Goal: Information Seeking & Learning: Learn about a topic

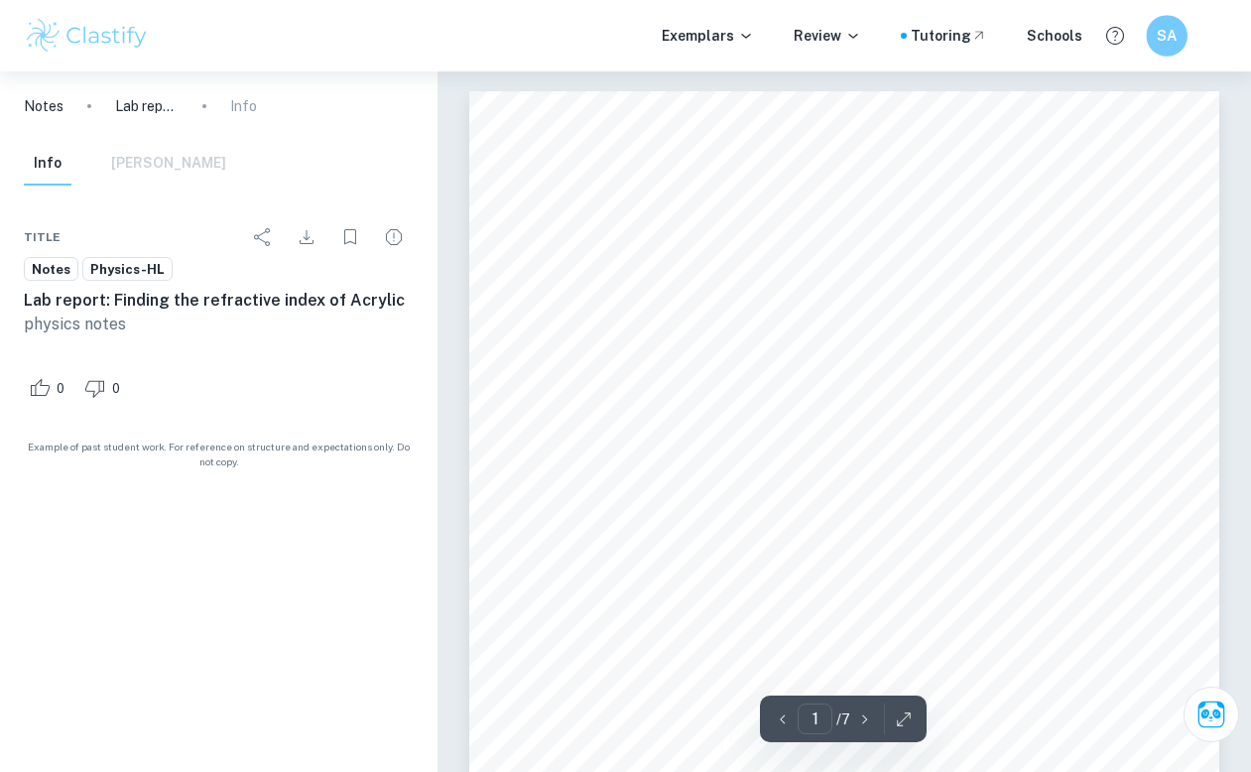
click at [1175, 42] on h6 "SA" at bounding box center [1167, 36] width 24 height 23
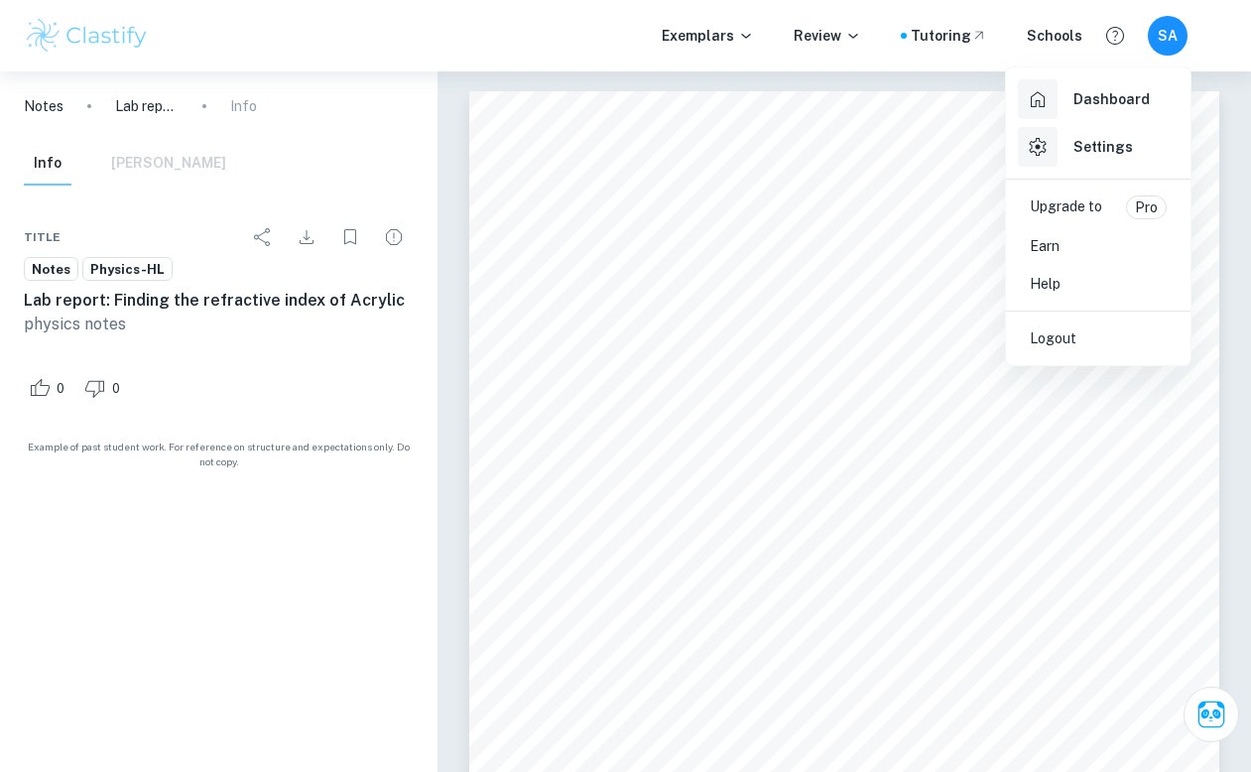
click at [1167, 44] on div at bounding box center [625, 386] width 1251 height 772
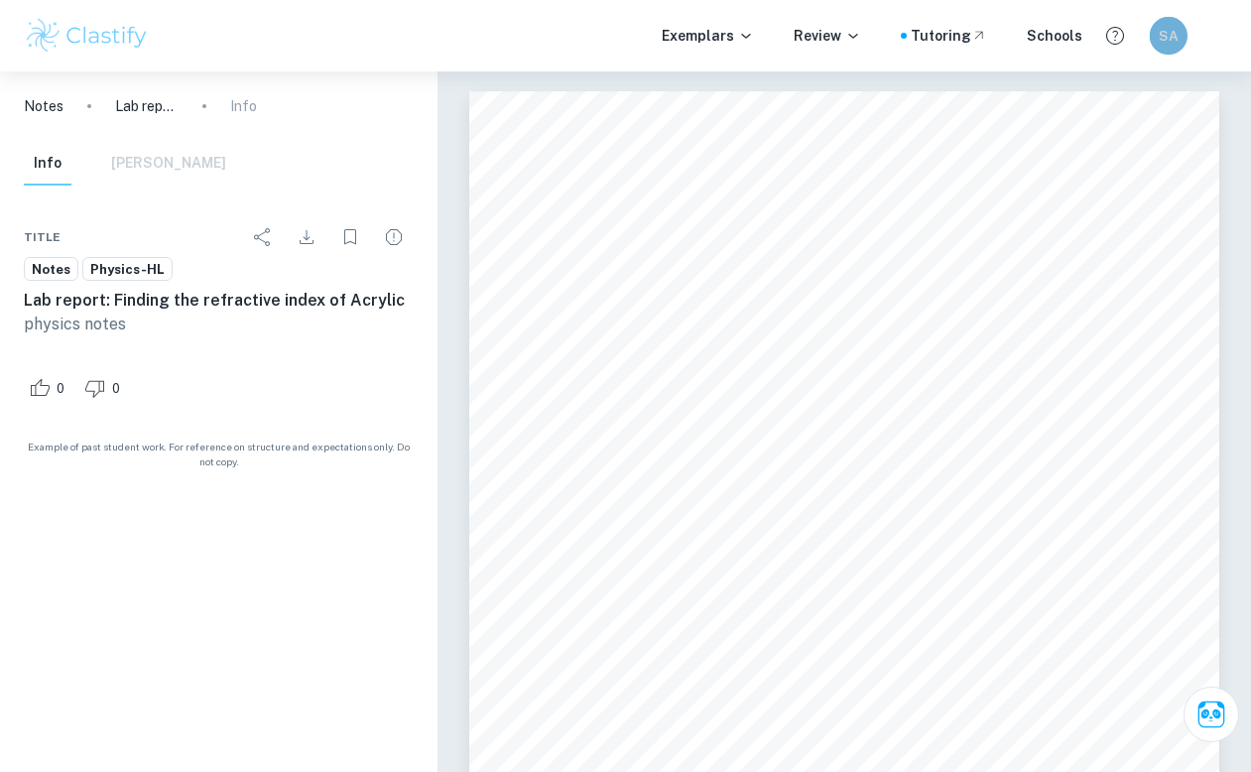
click at [1171, 31] on h6 "SA" at bounding box center [1169, 35] width 22 height 21
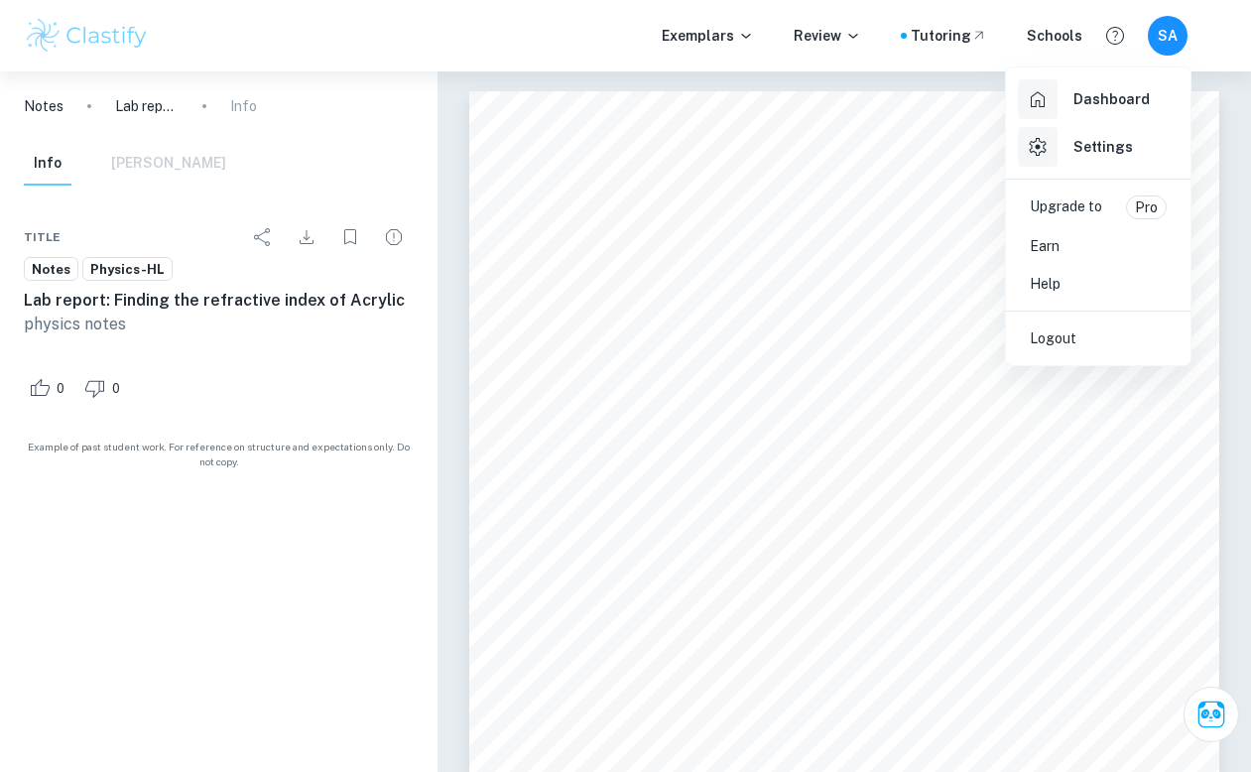
click at [1162, 41] on div at bounding box center [625, 386] width 1251 height 772
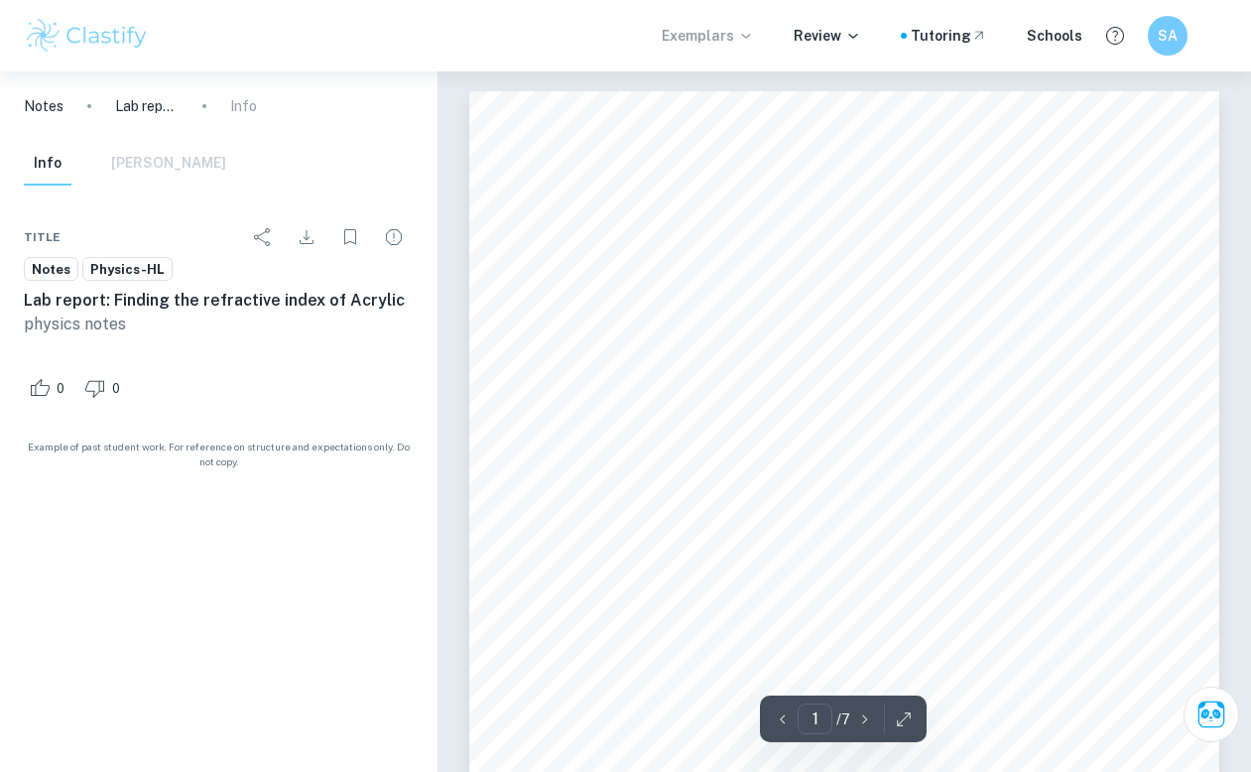
click at [700, 39] on p "Exemplars" at bounding box center [708, 36] width 92 height 22
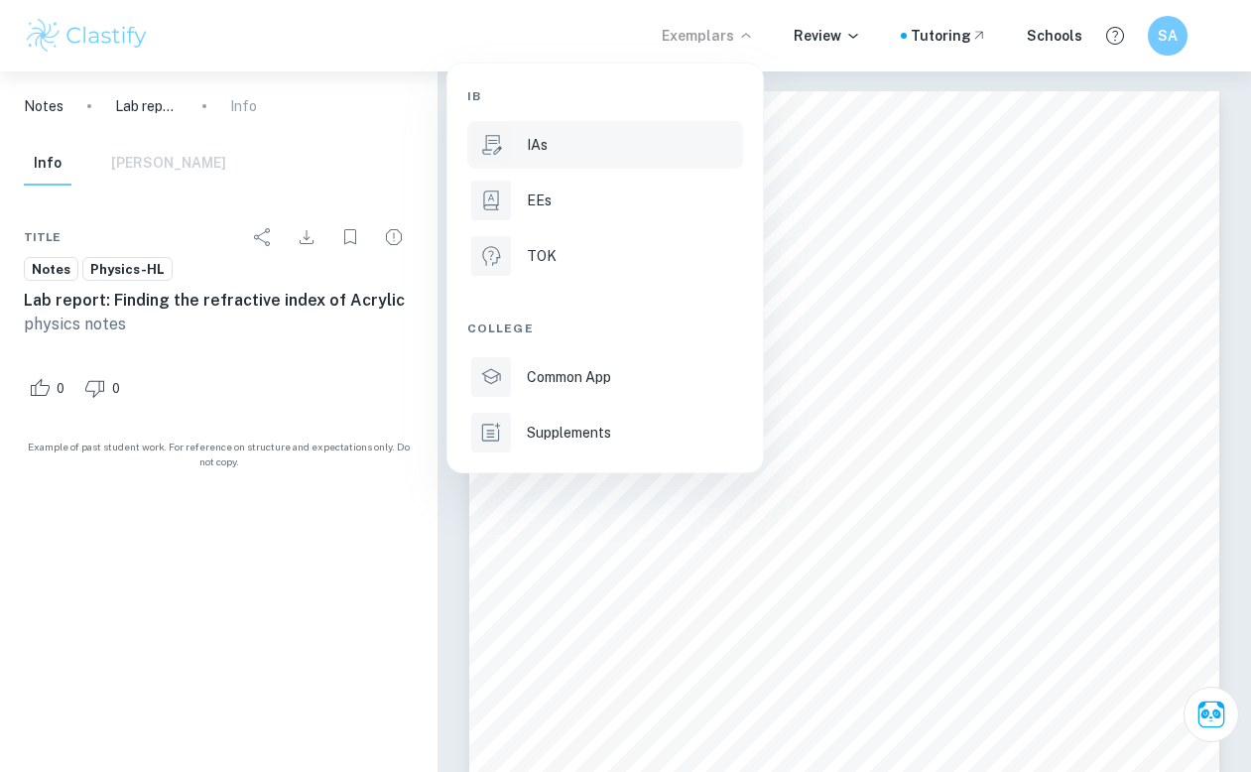
click at [606, 148] on div "IAs" at bounding box center [633, 145] width 212 height 22
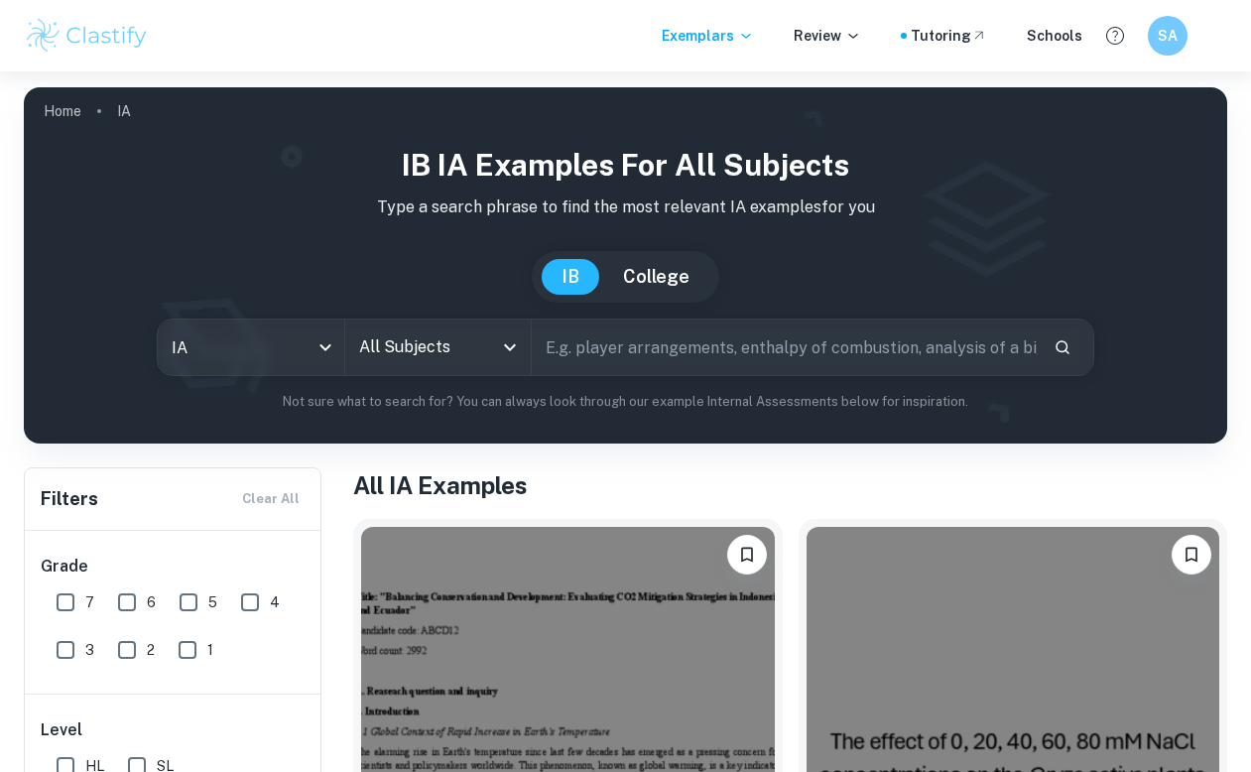
scroll to position [65, 0]
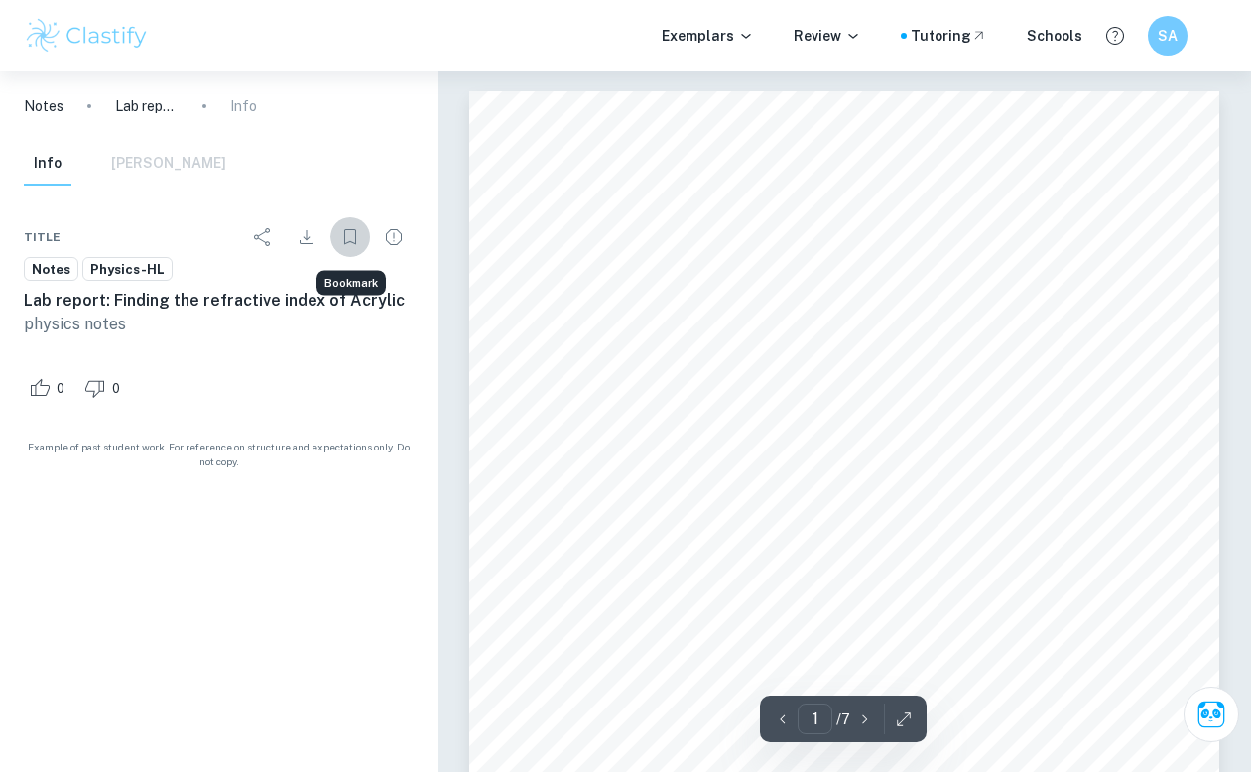
click at [354, 245] on icon "Bookmark" at bounding box center [350, 237] width 24 height 24
click at [353, 237] on icon "Bookmark" at bounding box center [350, 237] width 24 height 24
click at [351, 236] on icon "Bookmark" at bounding box center [350, 237] width 24 height 24
click at [725, 36] on p "Exemplars" at bounding box center [708, 36] width 92 height 22
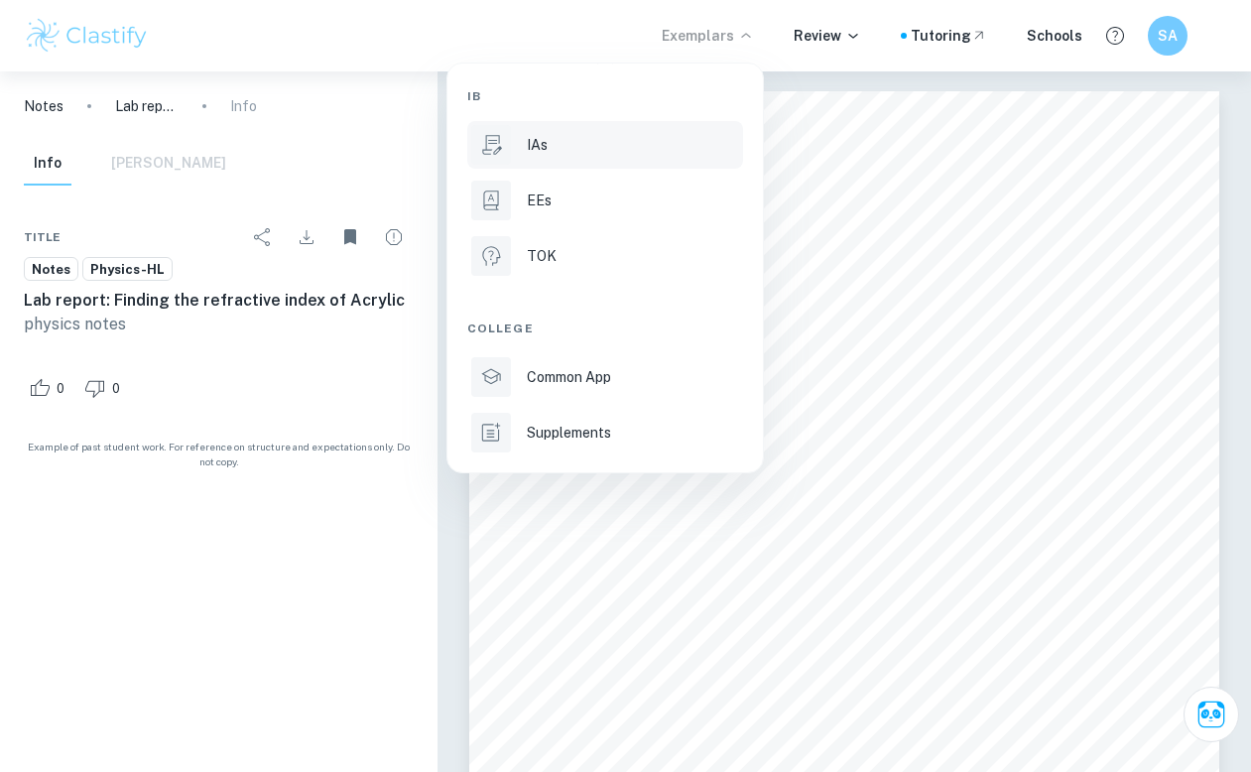
click at [630, 144] on div "IAs" at bounding box center [633, 145] width 212 height 22
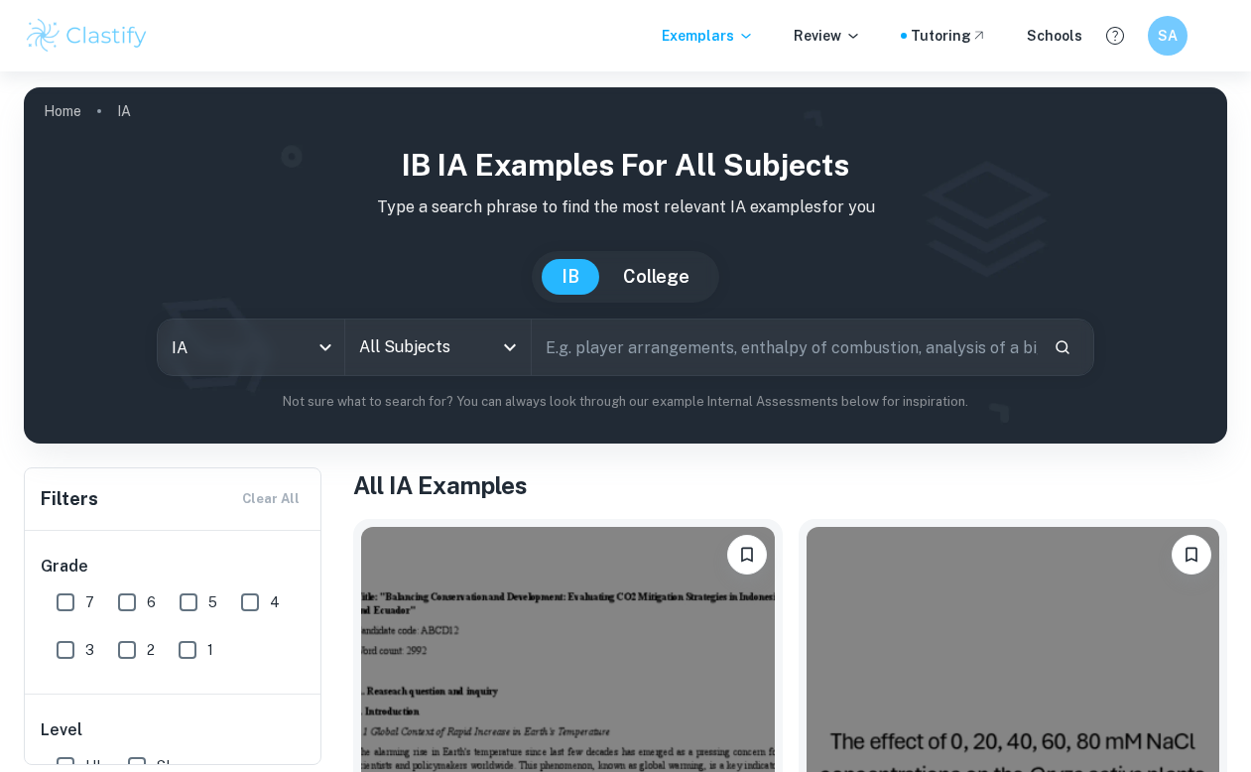
click at [662, 351] on input "text" at bounding box center [785, 347] width 506 height 56
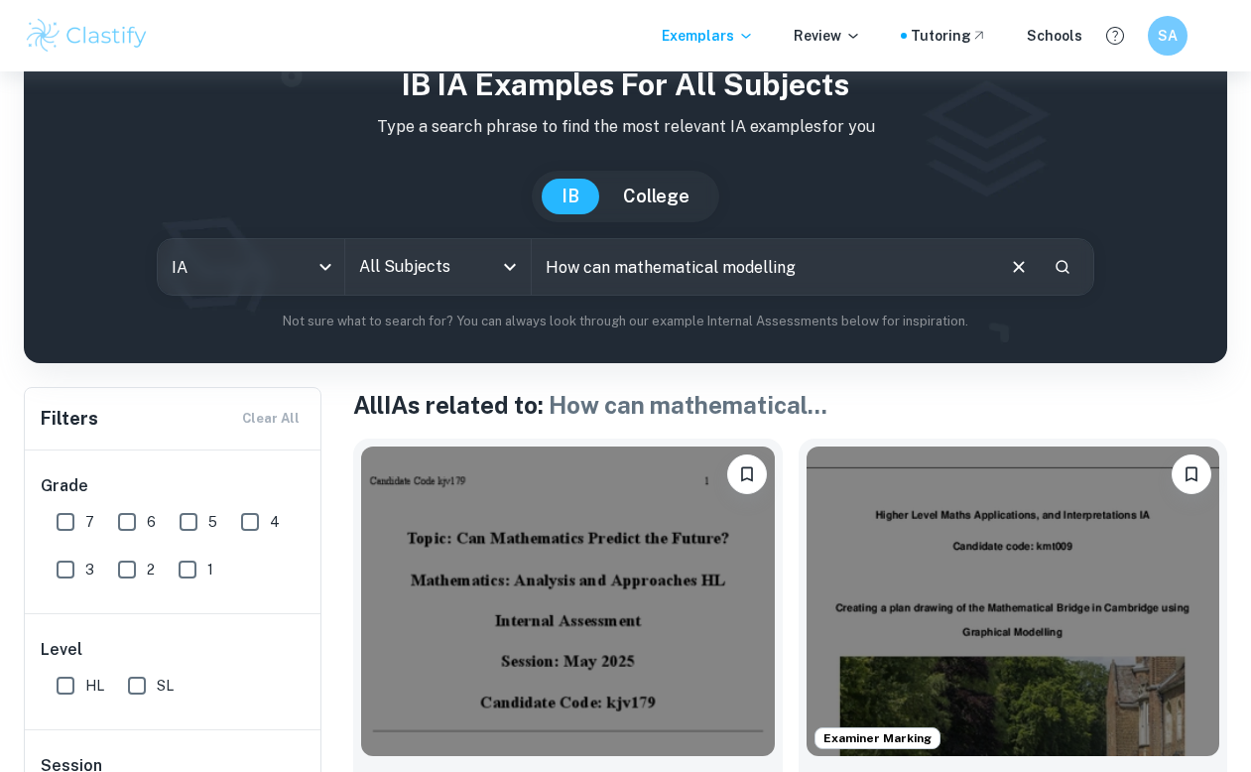
scroll to position [67, 0]
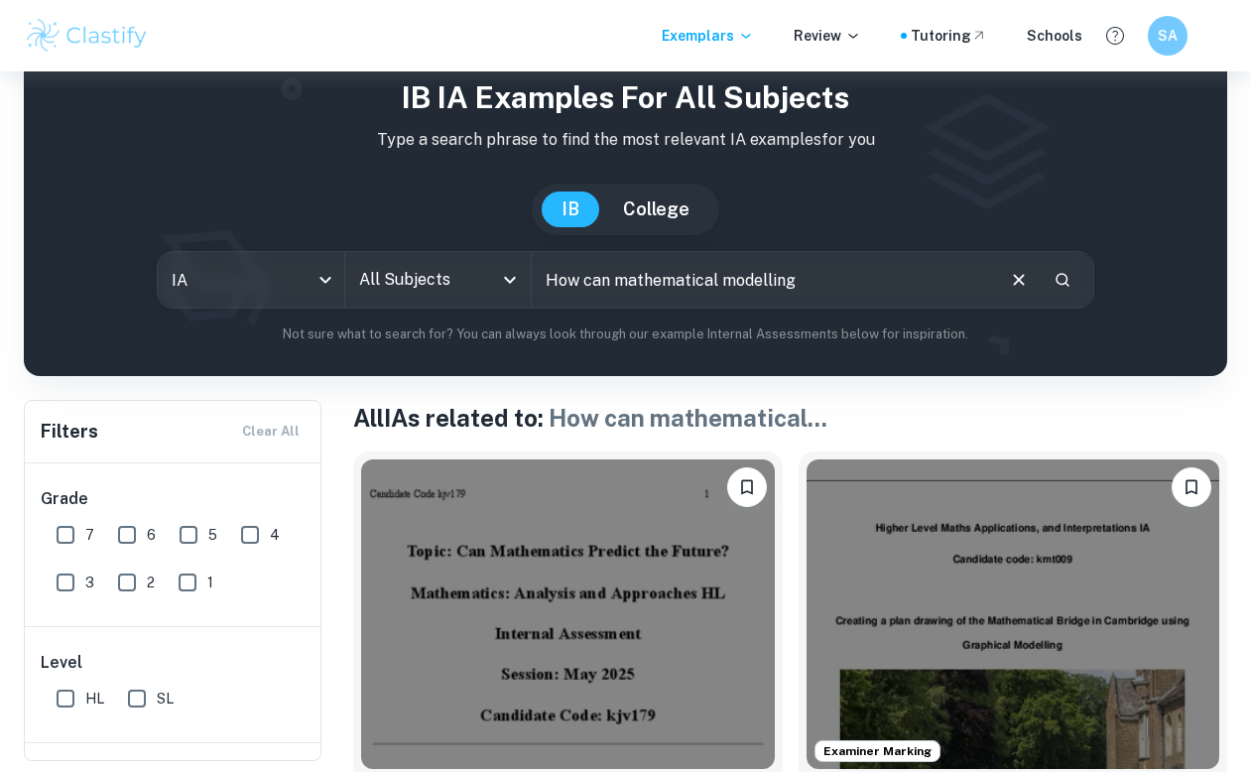
click at [863, 267] on input "How can mathematical modelling" at bounding box center [762, 280] width 460 height 56
click at [862, 267] on input "How can mathematical modelling" at bounding box center [762, 280] width 460 height 56
click at [852, 278] on input "How can mathematical modelling" at bounding box center [762, 280] width 460 height 56
type input "How can mathematical modelling using [PERSON_NAME] laq"
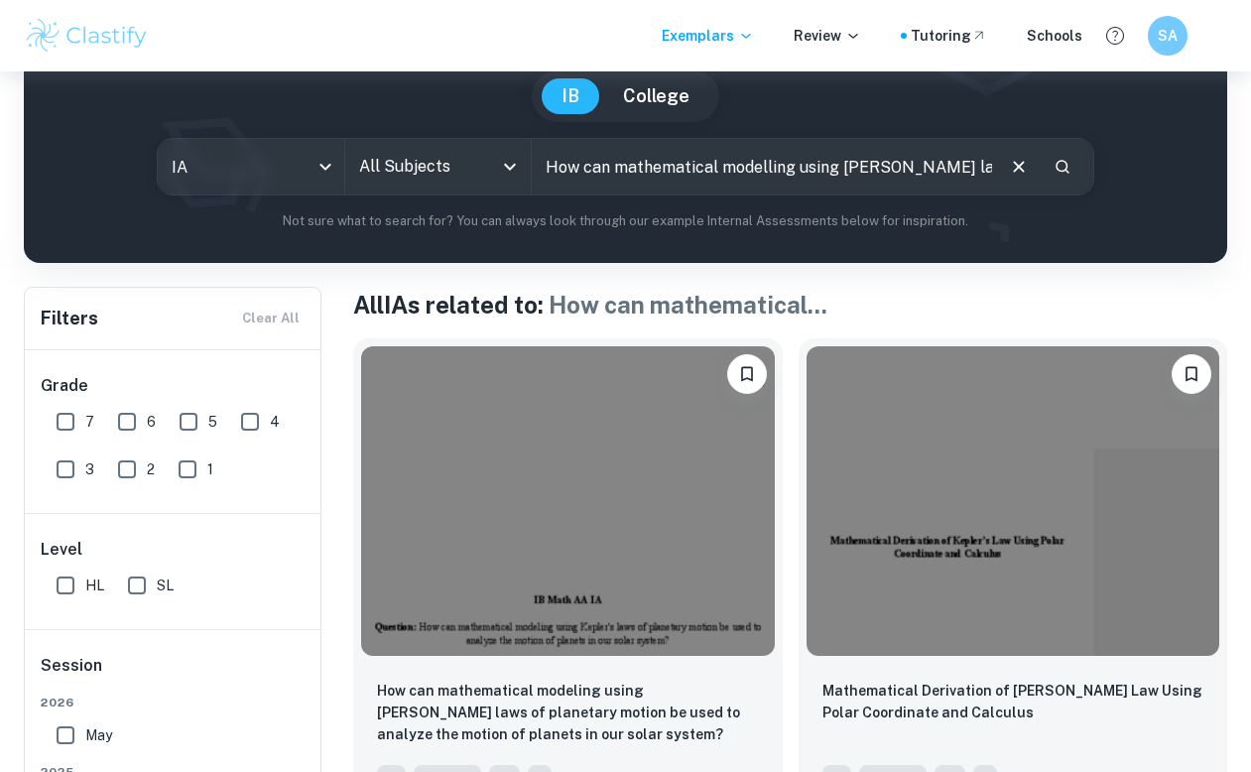
scroll to position [208, 0]
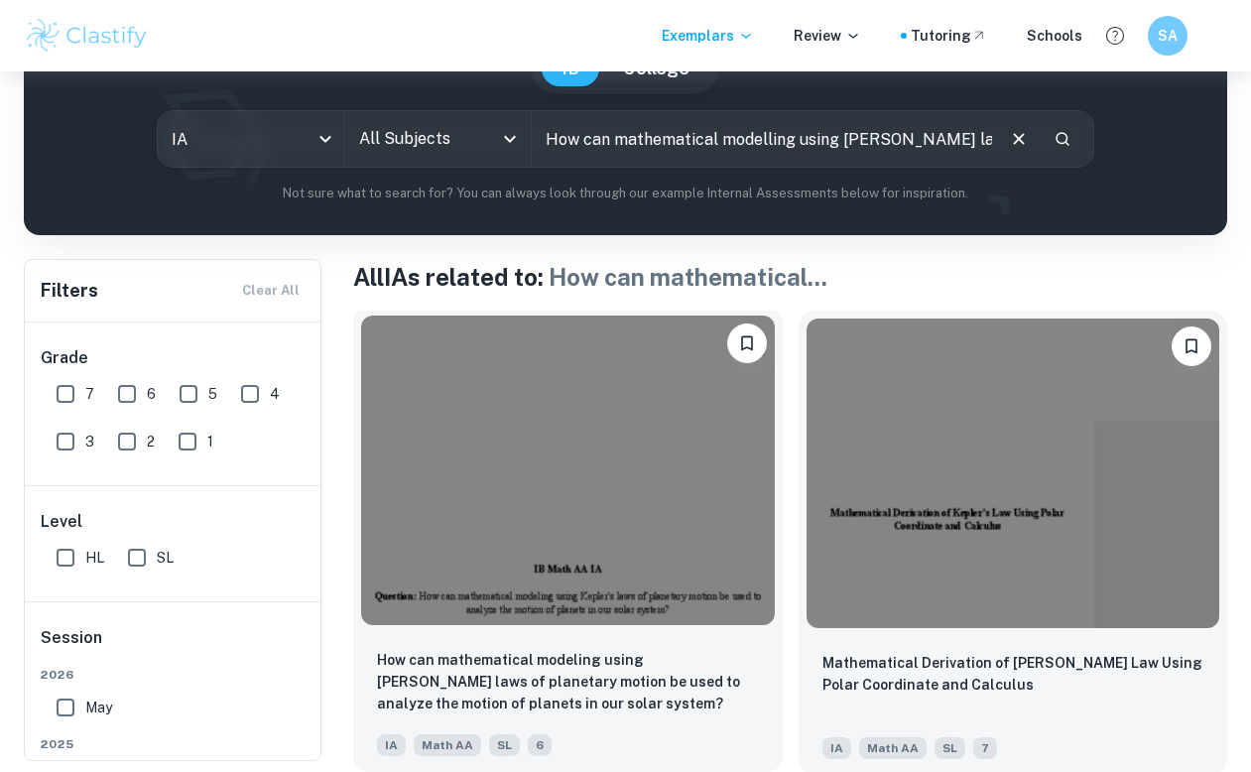
click at [566, 518] on img at bounding box center [568, 471] width 414 height 310
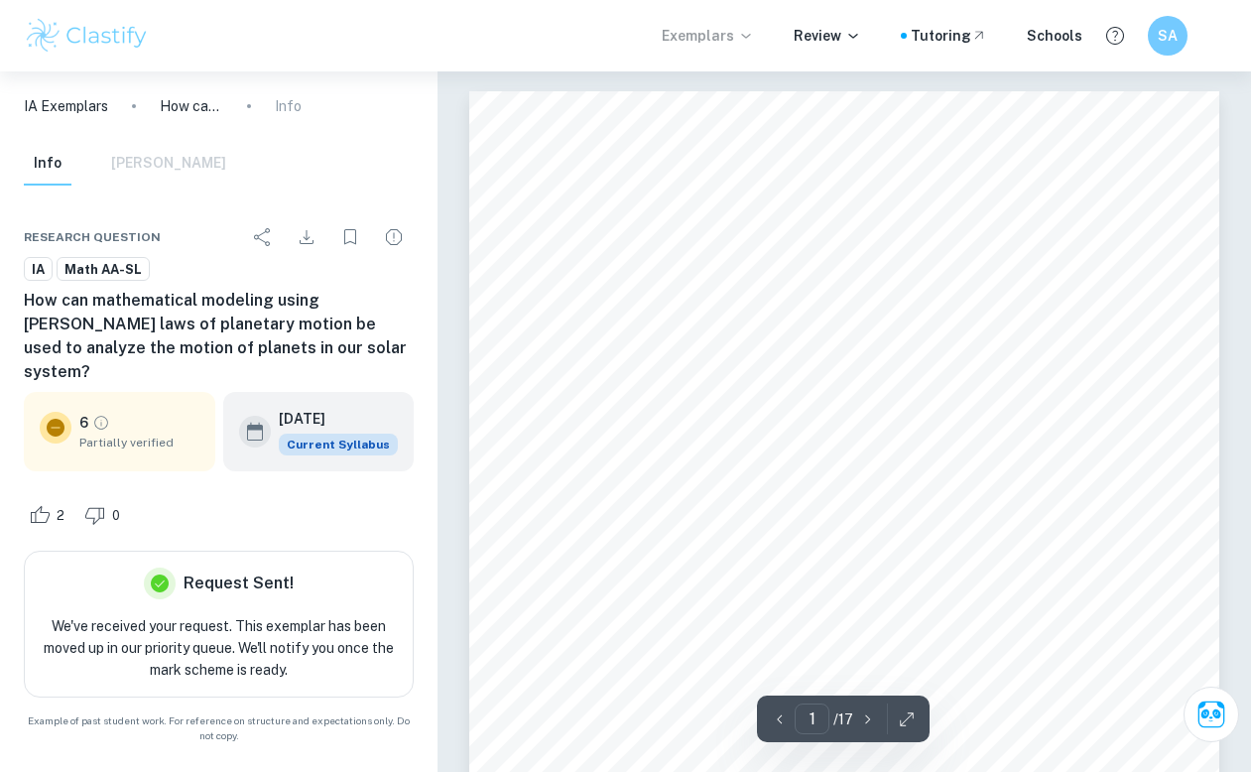
click at [709, 27] on p "Exemplars" at bounding box center [708, 36] width 92 height 22
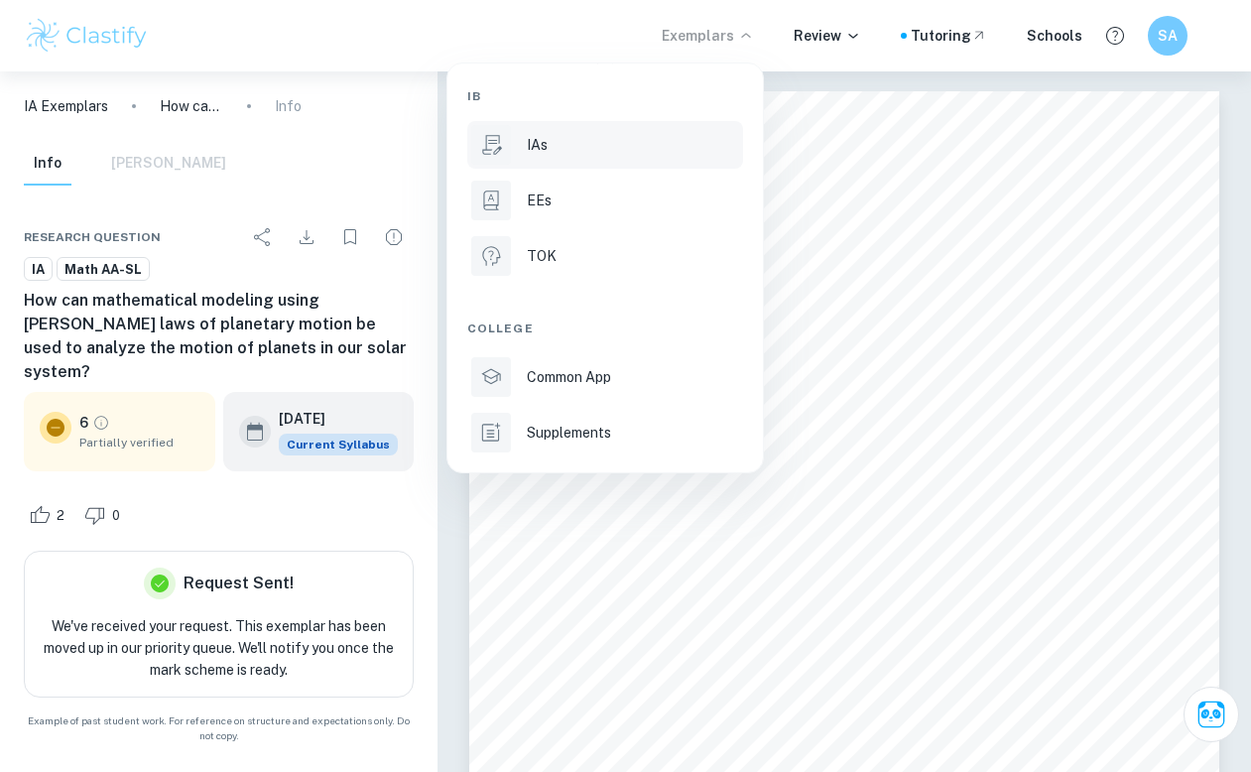
click at [562, 129] on li "IAs" at bounding box center [605, 145] width 276 height 48
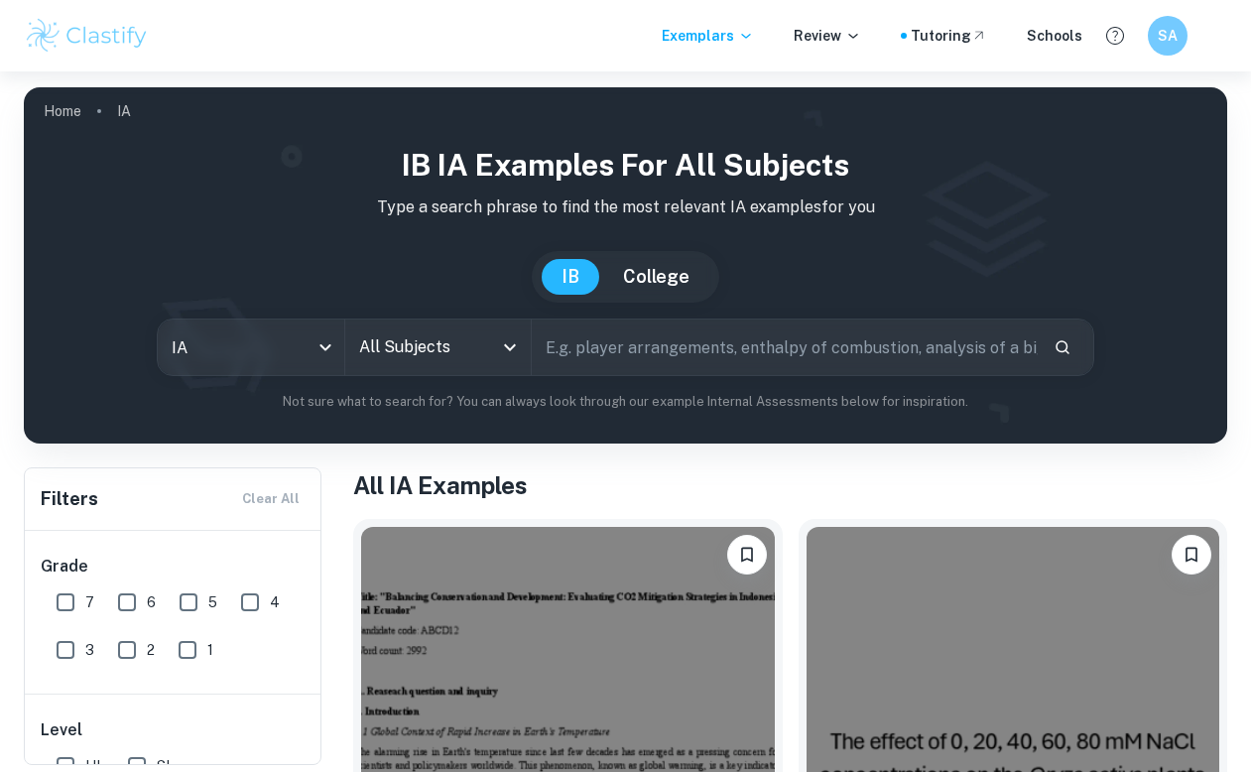
click at [638, 349] on input "text" at bounding box center [785, 347] width 506 height 56
type input "a model of earth's orbit"
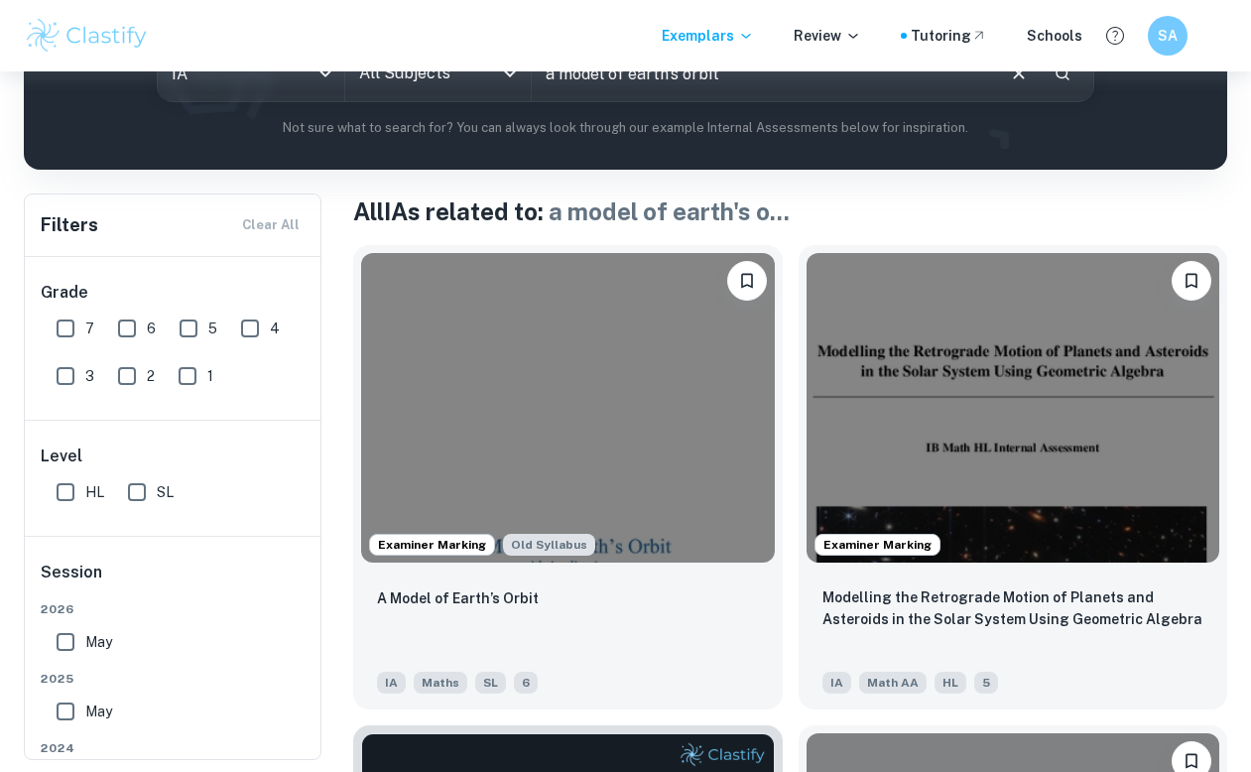
scroll to position [273, 0]
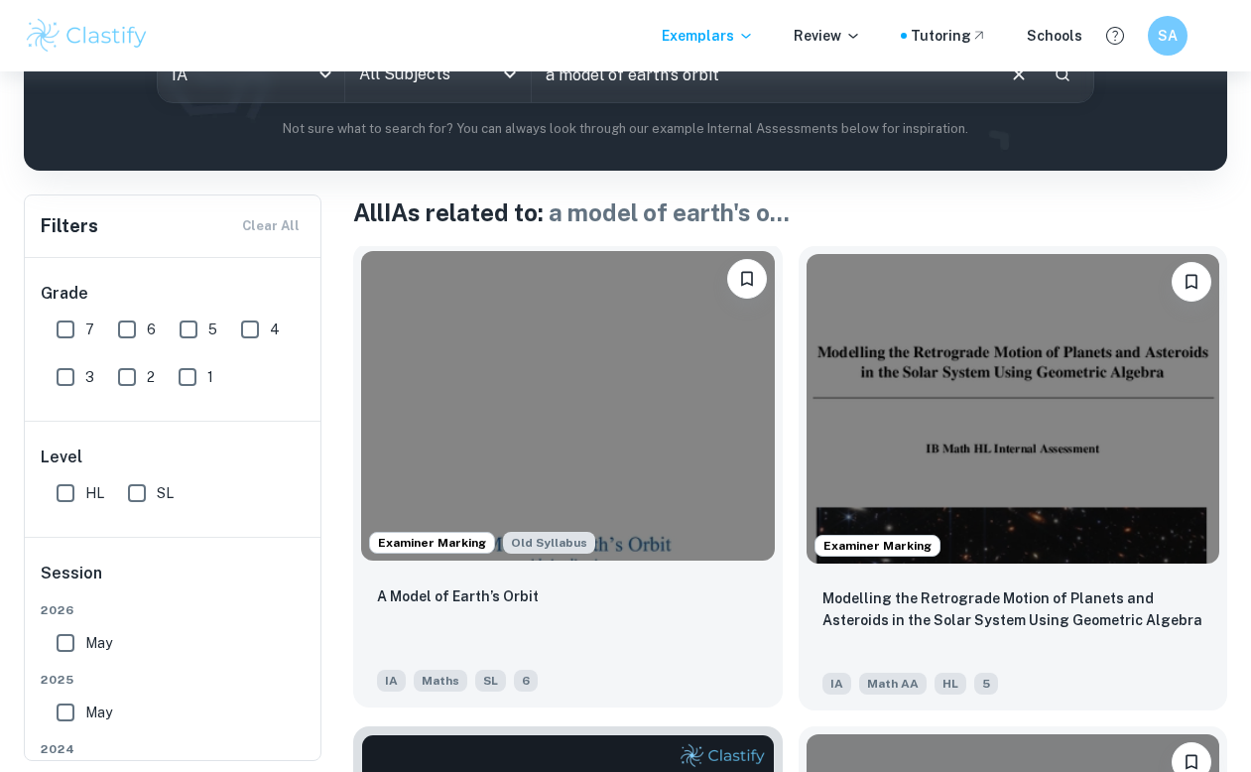
click at [591, 441] on img at bounding box center [568, 406] width 414 height 310
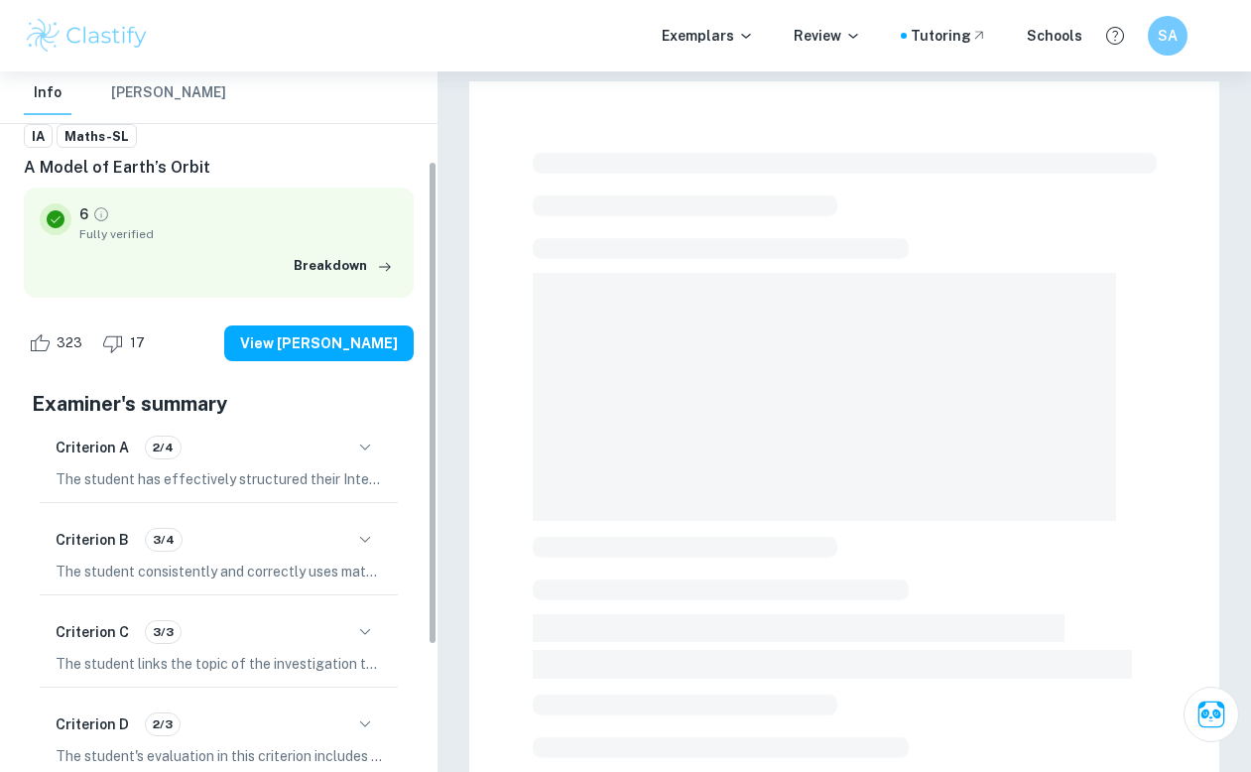
scroll to position [130, 0]
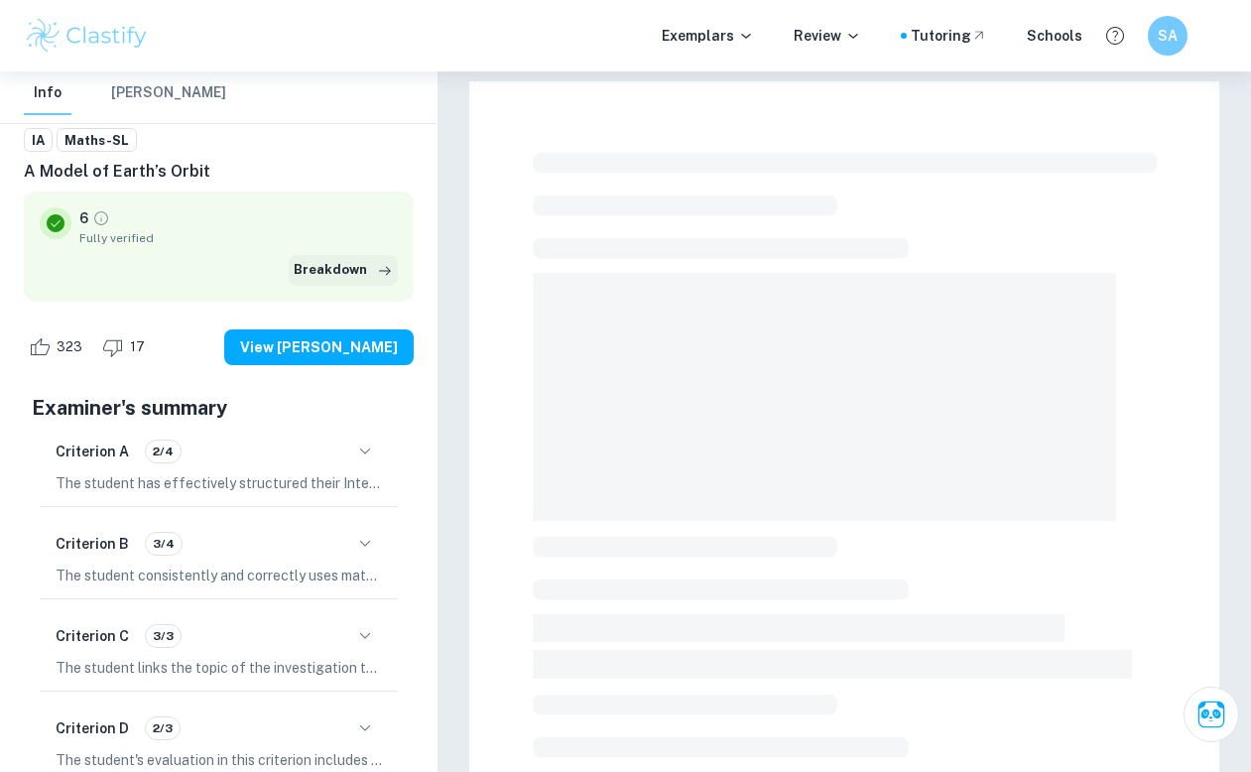
click at [348, 273] on button "Breakdown" at bounding box center [343, 270] width 109 height 30
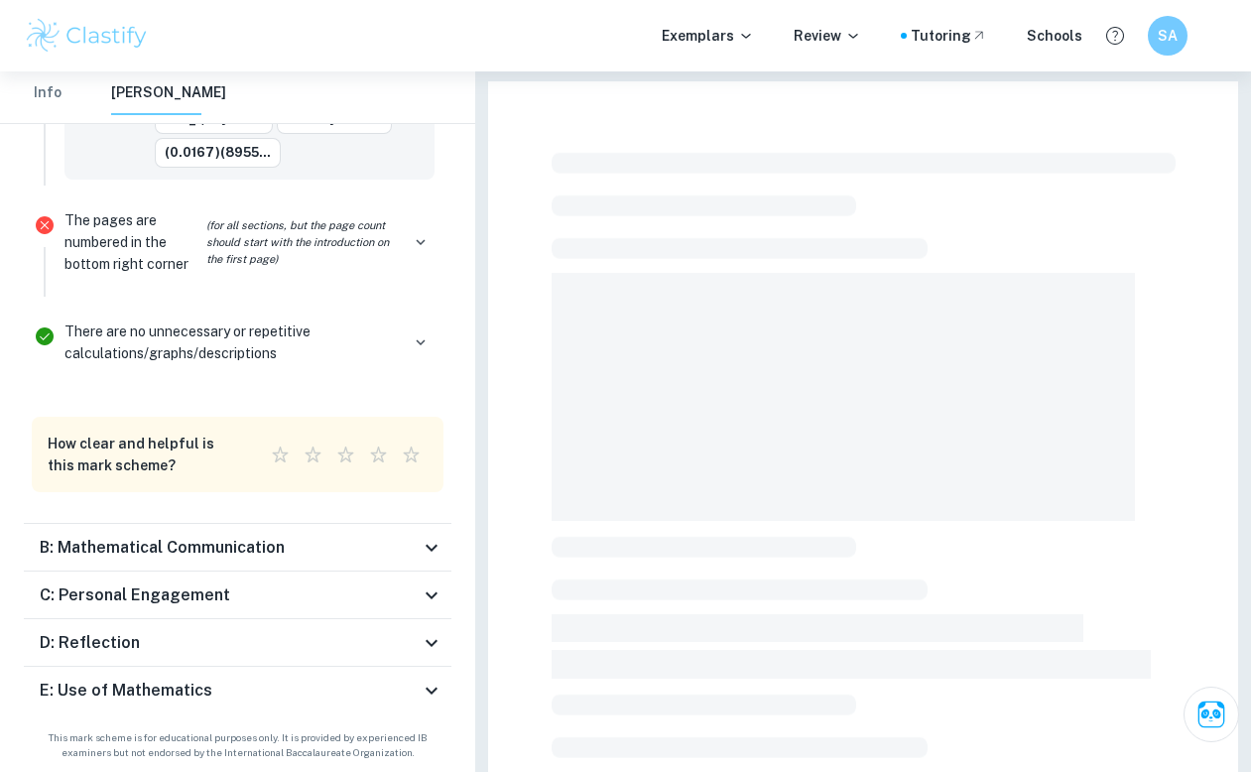
scroll to position [48, 0]
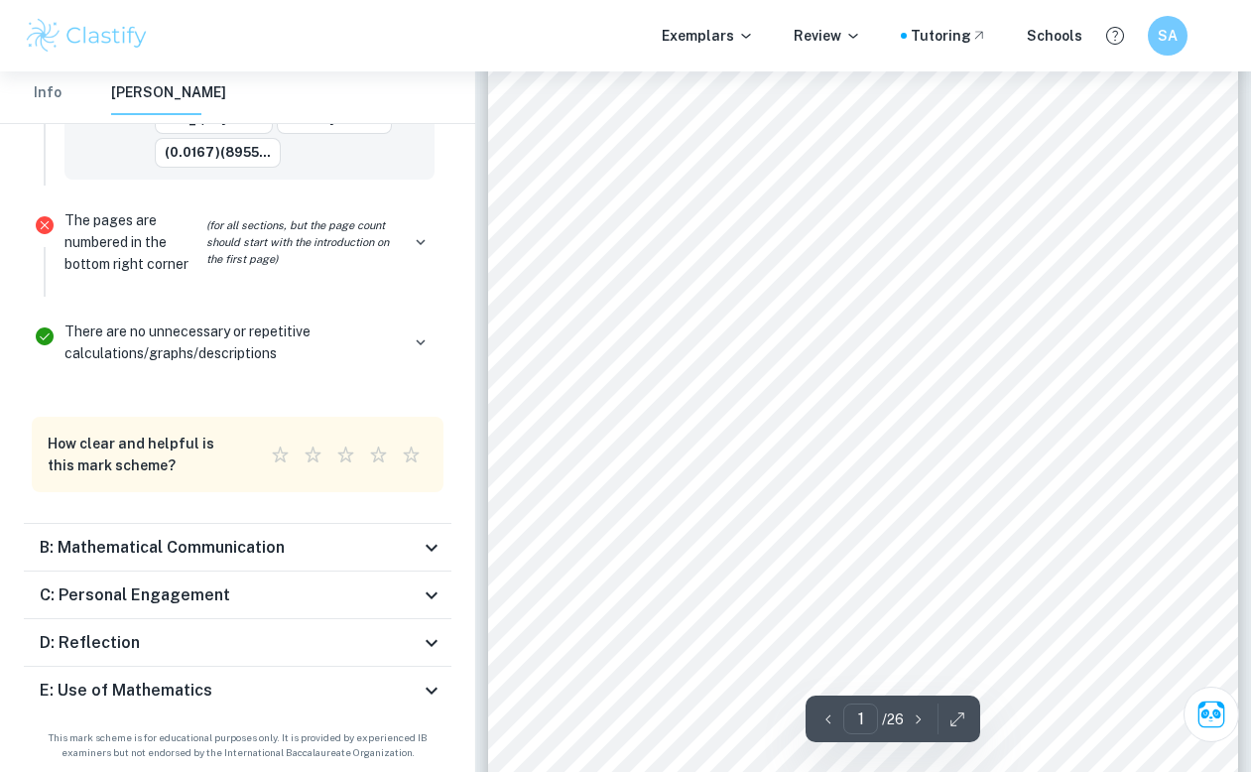
click at [280, 539] on h6 "B: Mathematical Communication" at bounding box center [162, 548] width 245 height 24
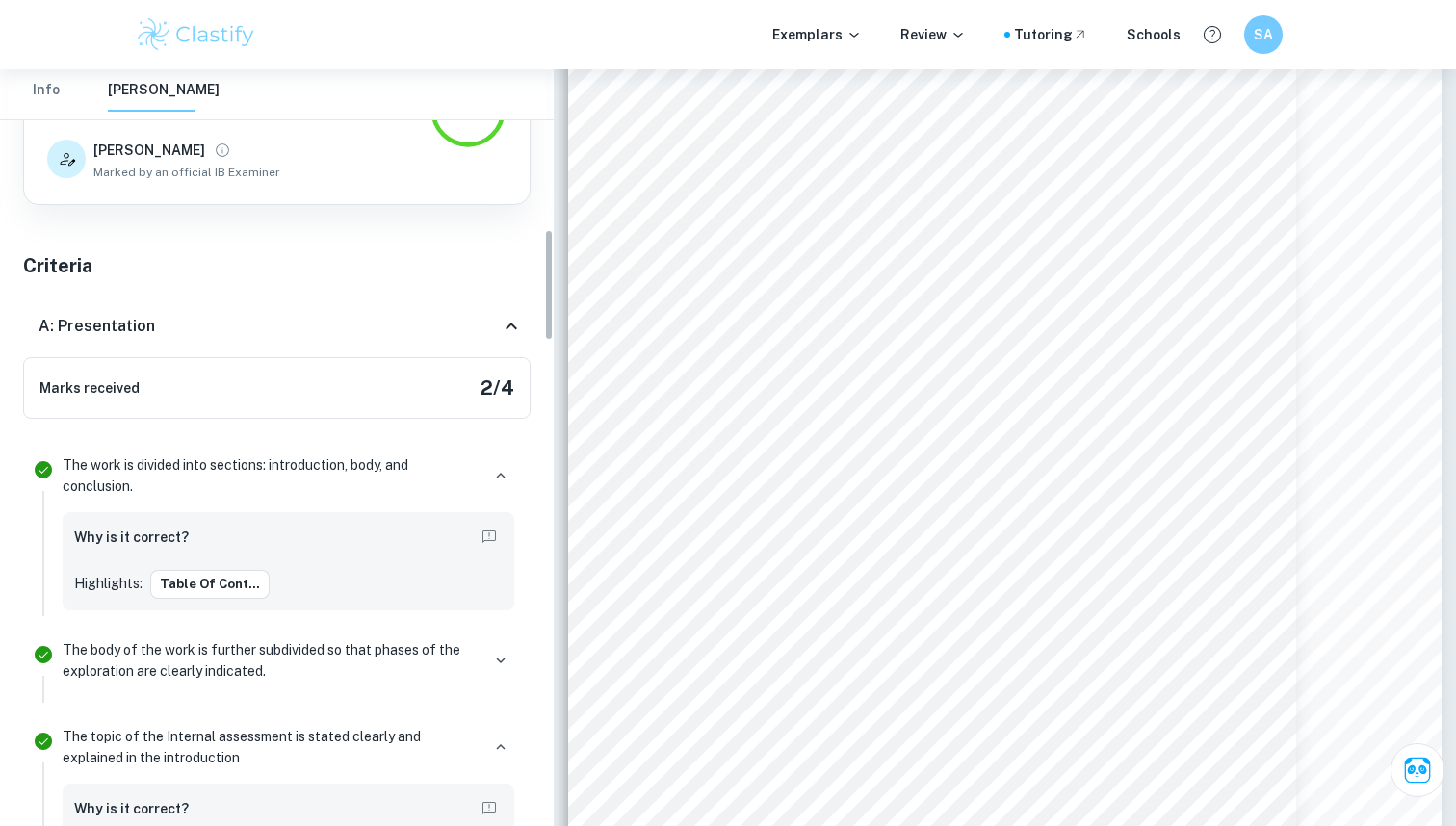
scroll to position [0, 0]
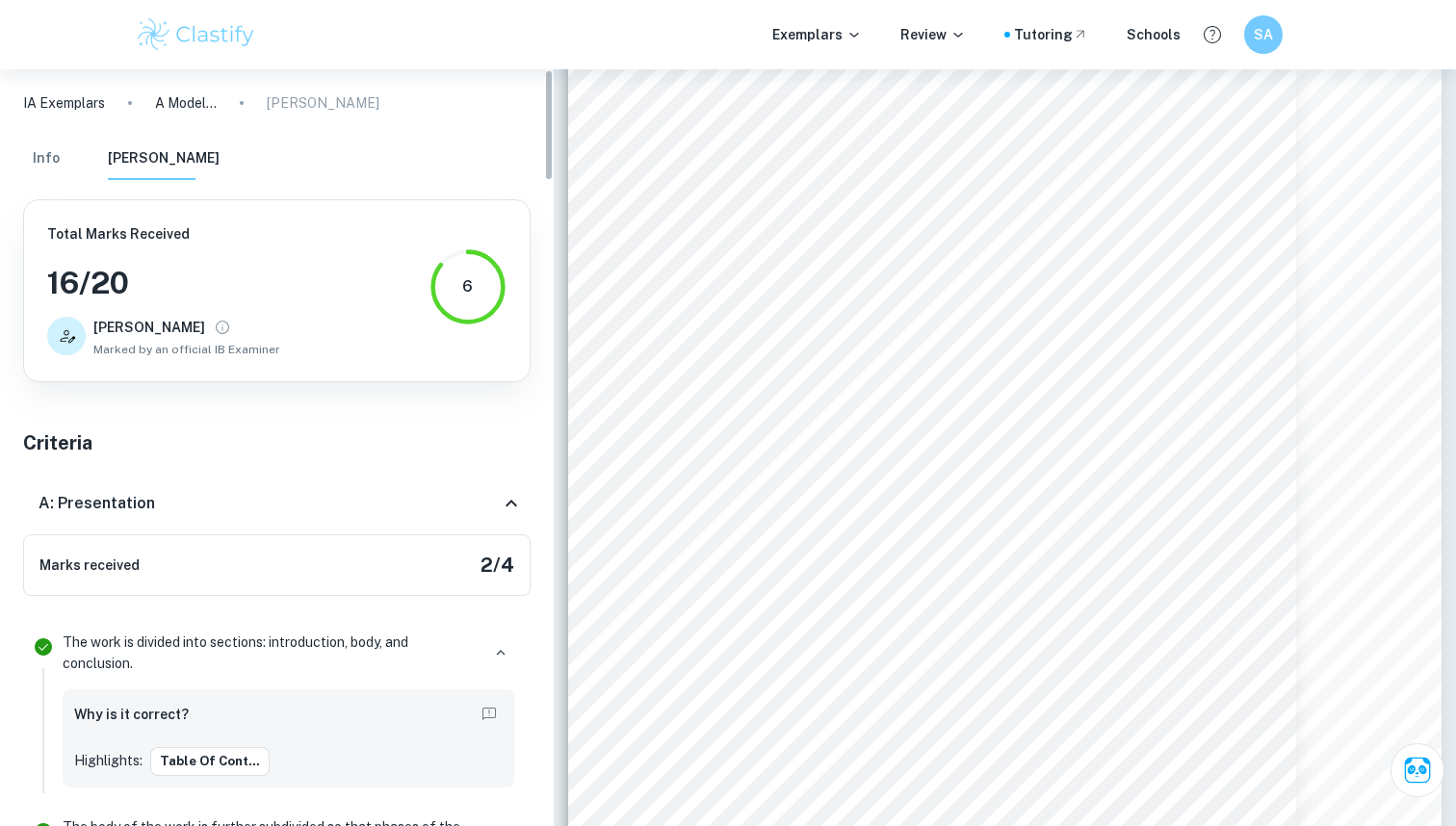
click at [309, 98] on p "[PERSON_NAME]" at bounding box center [323, 103] width 113 height 21
click at [82, 151] on div "Info [PERSON_NAME]" at bounding box center [121, 159] width 196 height 43
click at [49, 159] on button "Info" at bounding box center [47, 159] width 47 height 43
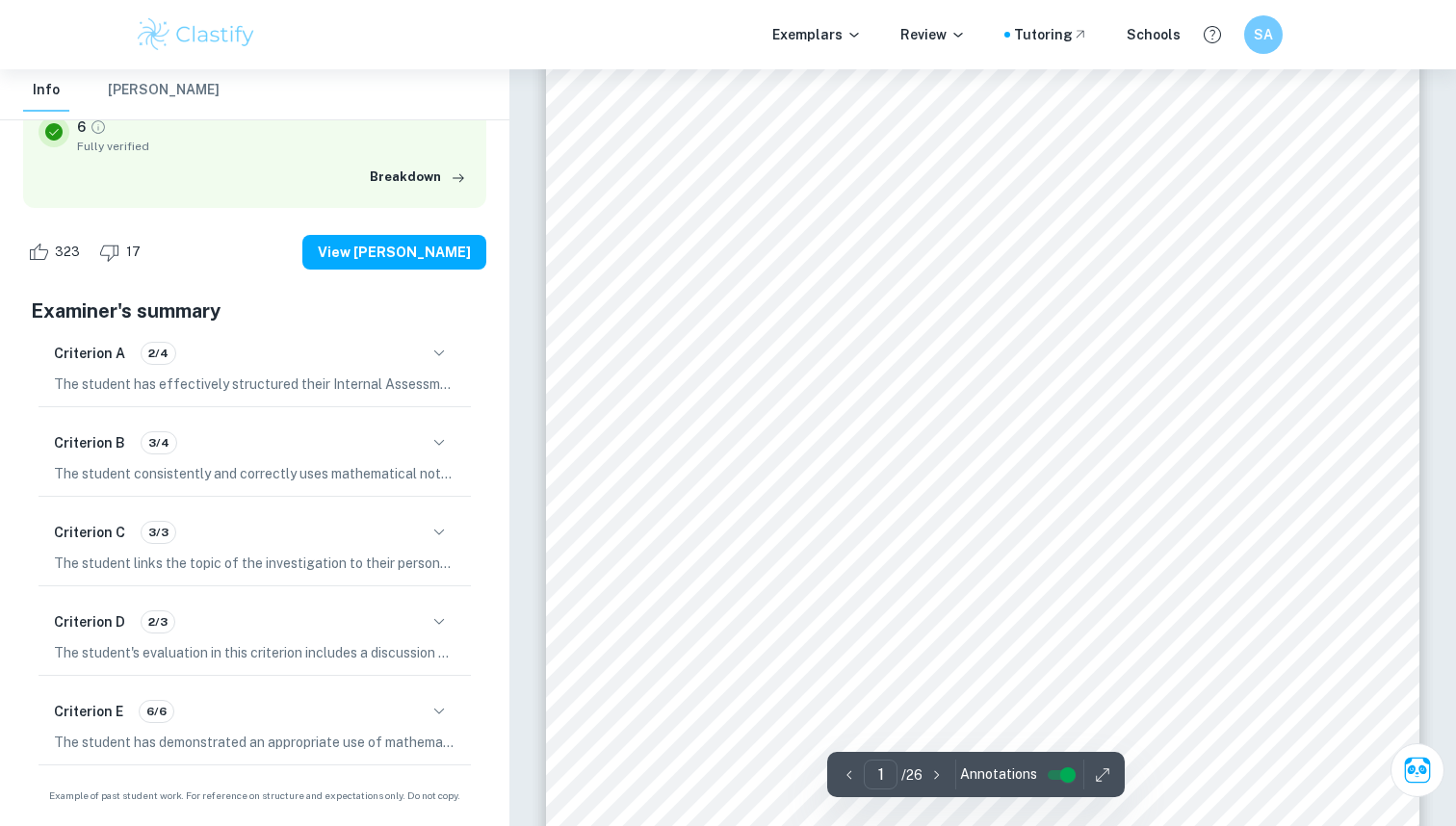
scroll to position [259, 0]
click at [435, 719] on icon "button" at bounding box center [440, 711] width 23 height 23
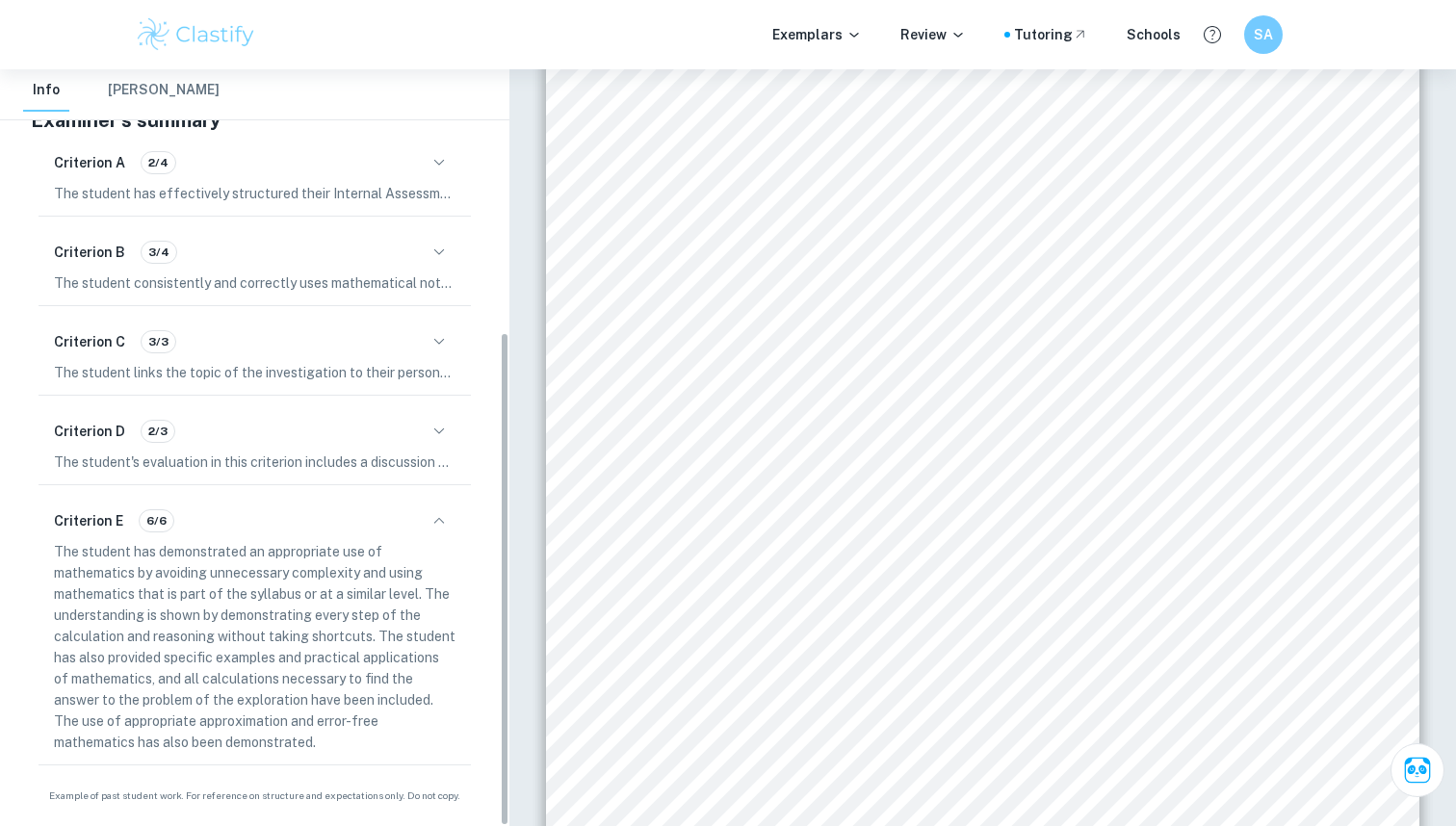
click at [441, 526] on icon "button" at bounding box center [440, 521] width 23 height 23
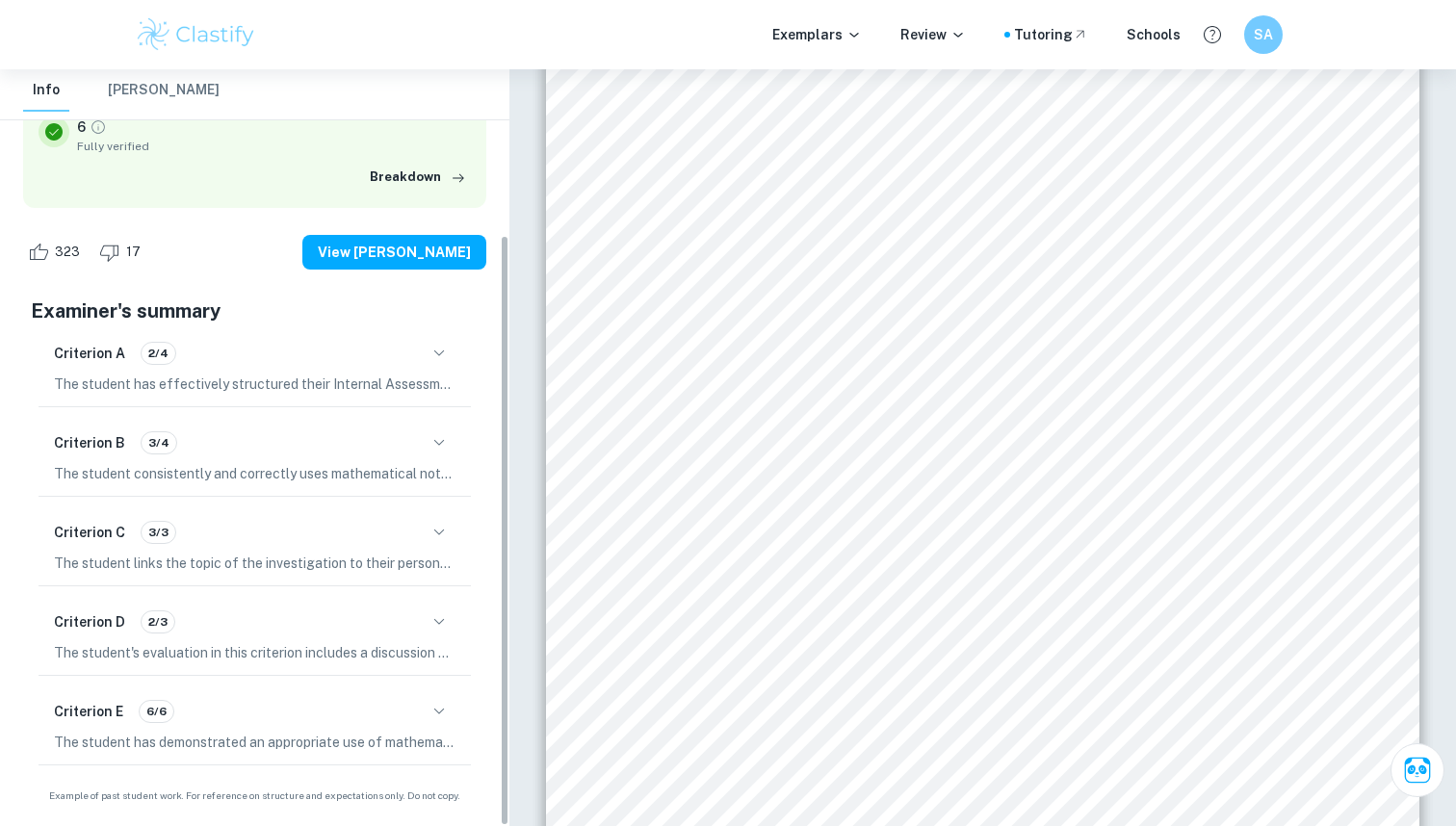
scroll to position [211, 0]
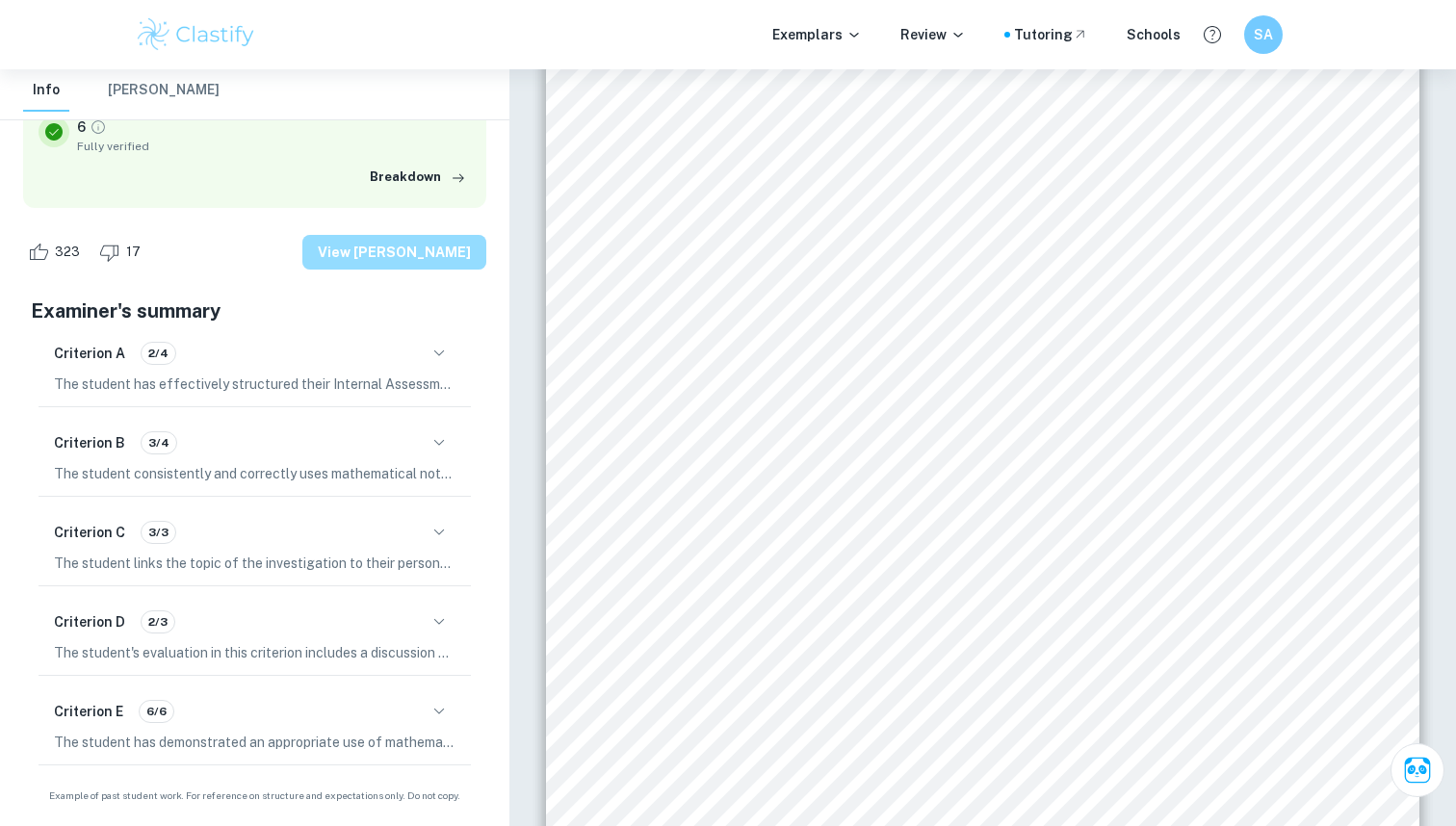
click at [425, 256] on button "View [PERSON_NAME]" at bounding box center [395, 252] width 184 height 35
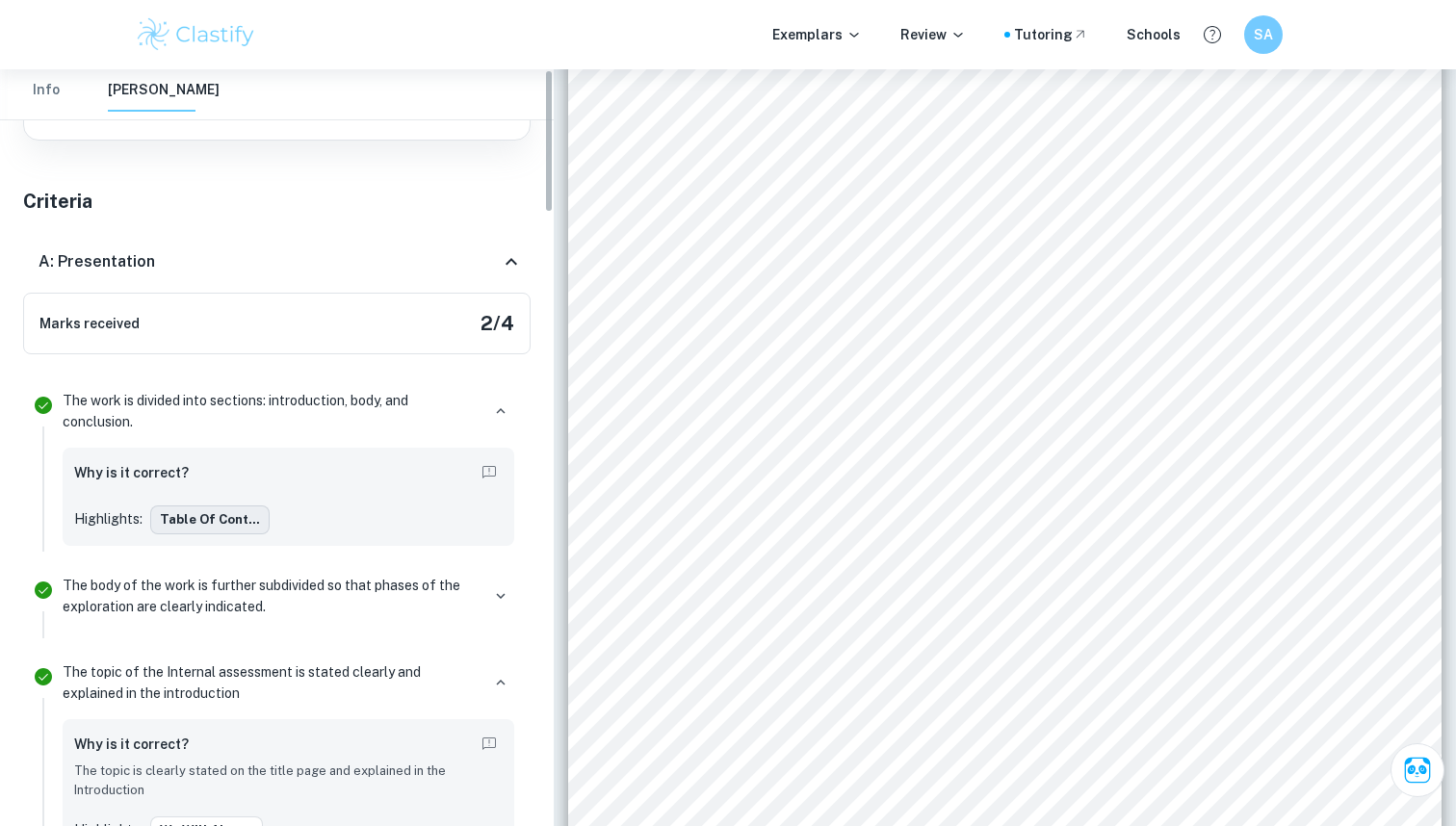
scroll to position [0, 0]
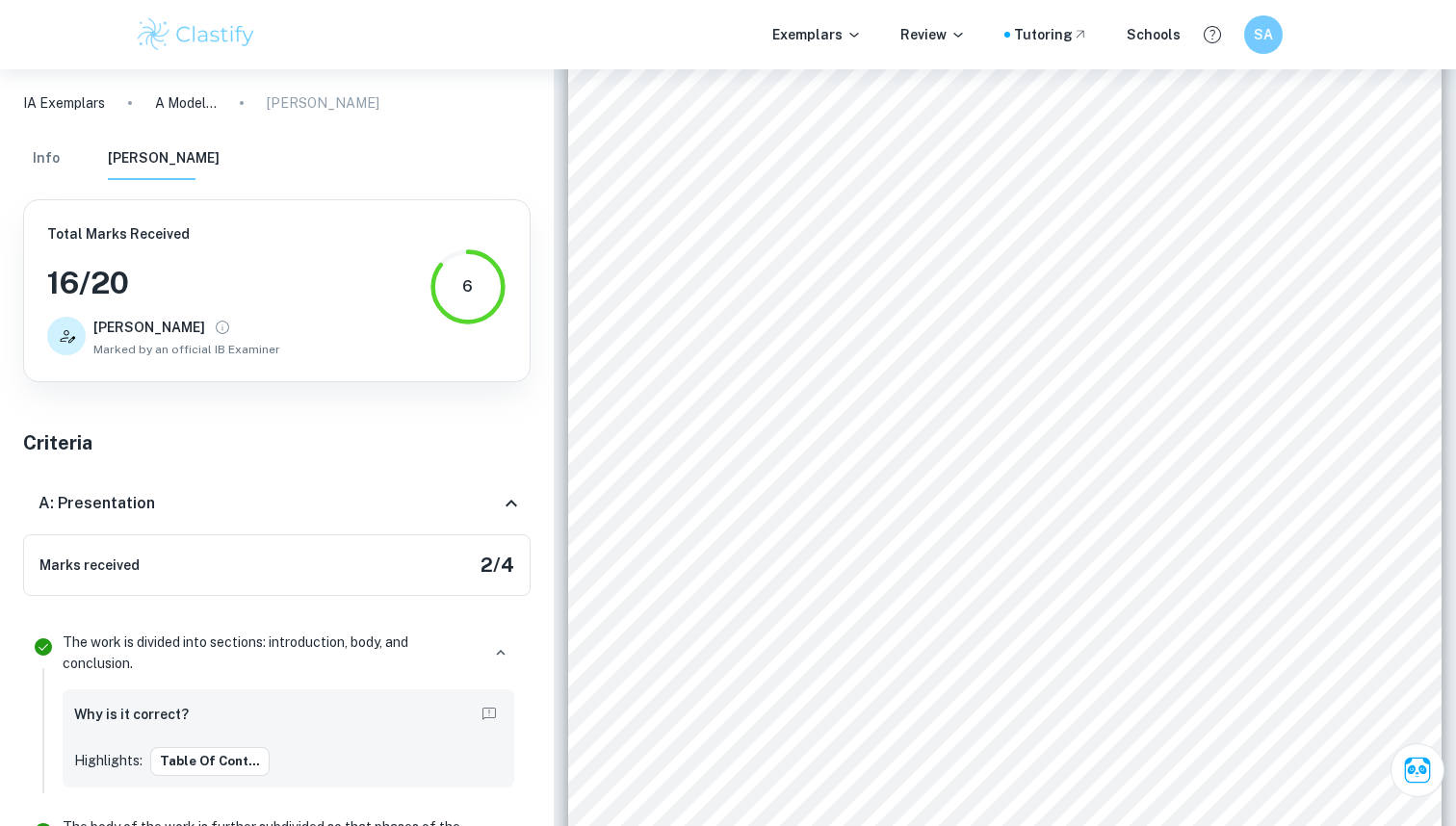
click at [328, 98] on p "[PERSON_NAME]" at bounding box center [323, 103] width 113 height 21
click at [77, 162] on div "Info [PERSON_NAME]" at bounding box center [121, 159] width 196 height 43
click at [49, 162] on button "Info" at bounding box center [47, 159] width 47 height 43
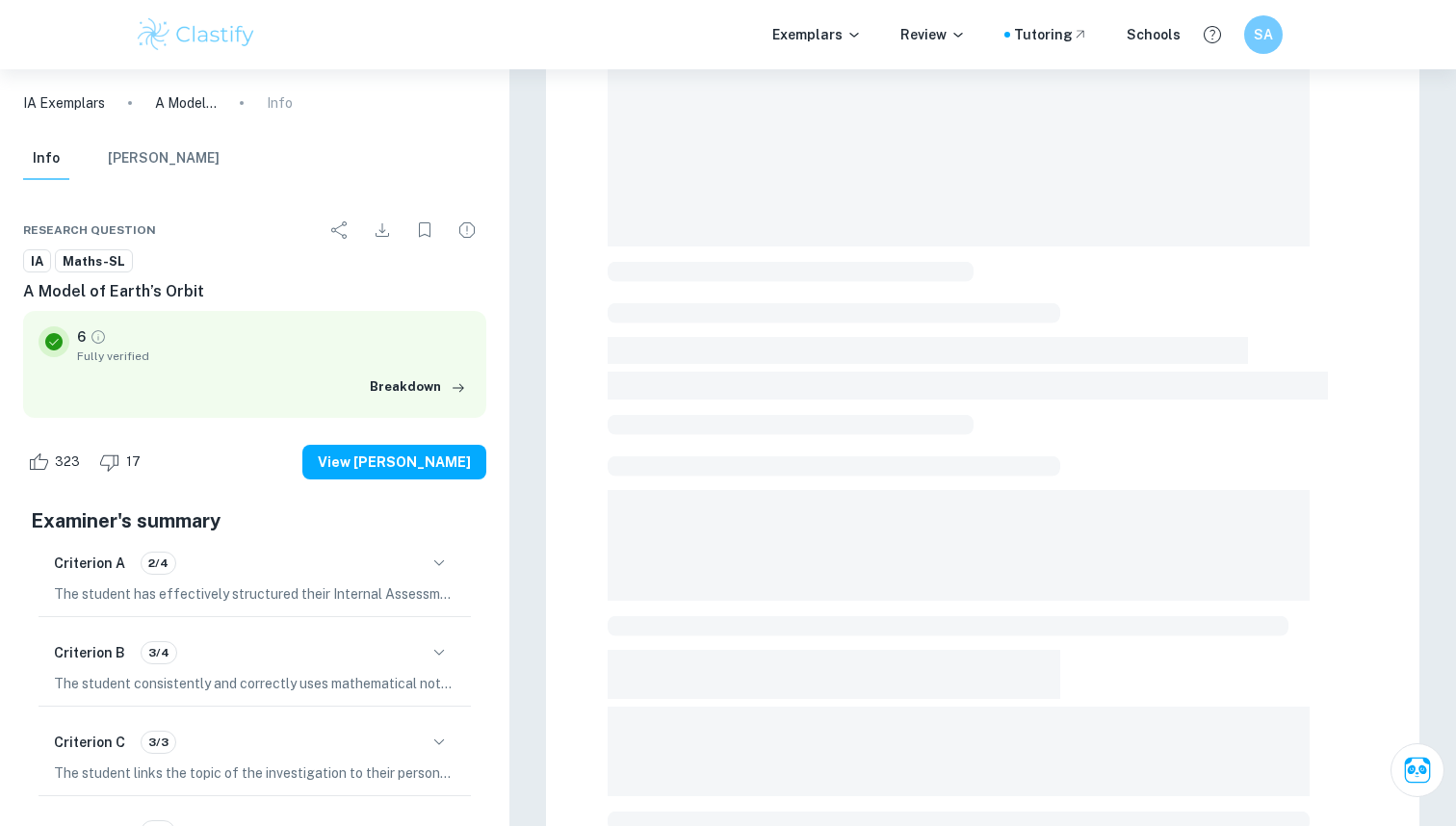
click at [164, 163] on button "[PERSON_NAME]" at bounding box center [163, 159] width 112 height 43
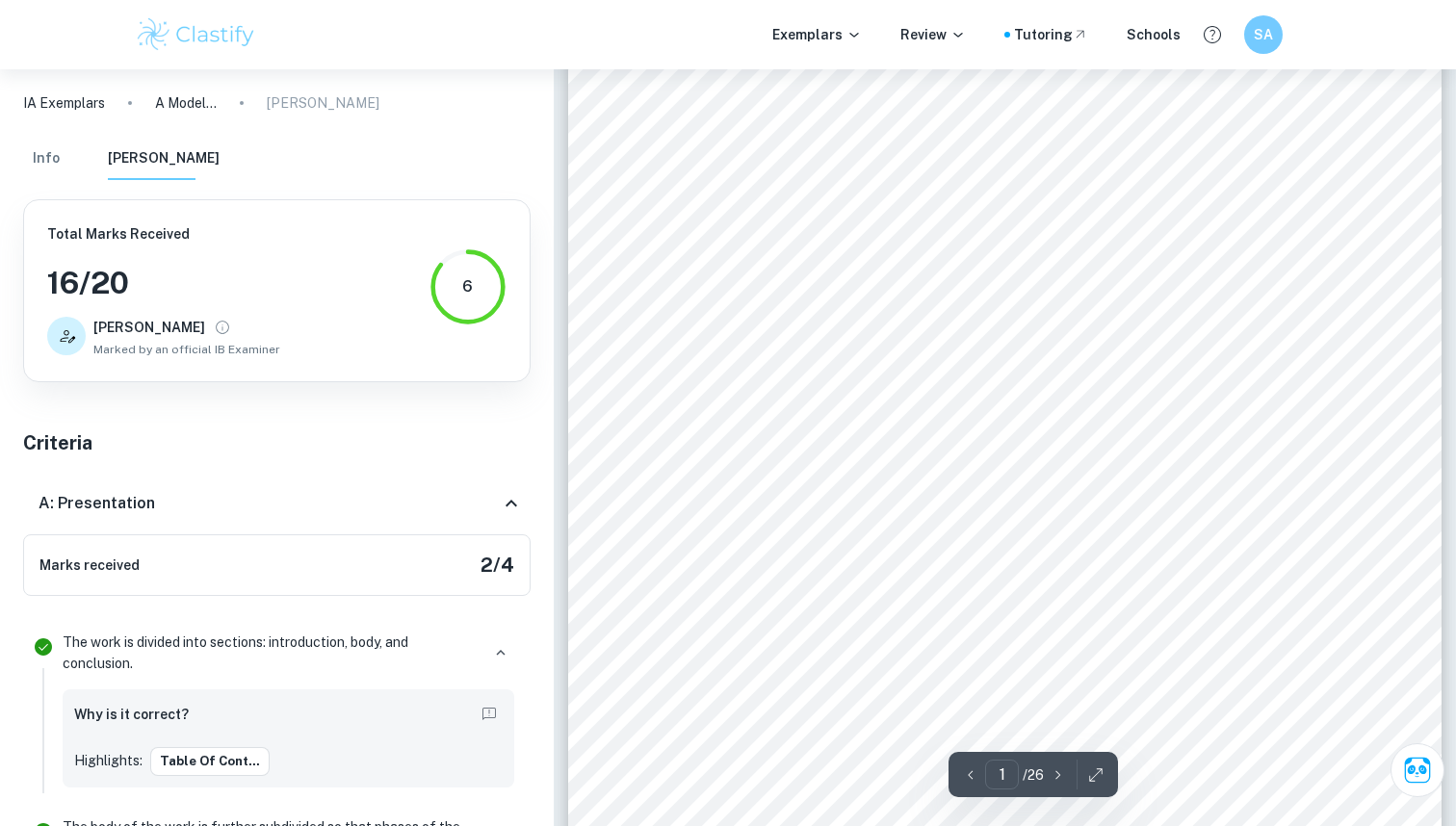
click at [42, 166] on button "Info" at bounding box center [47, 159] width 47 height 43
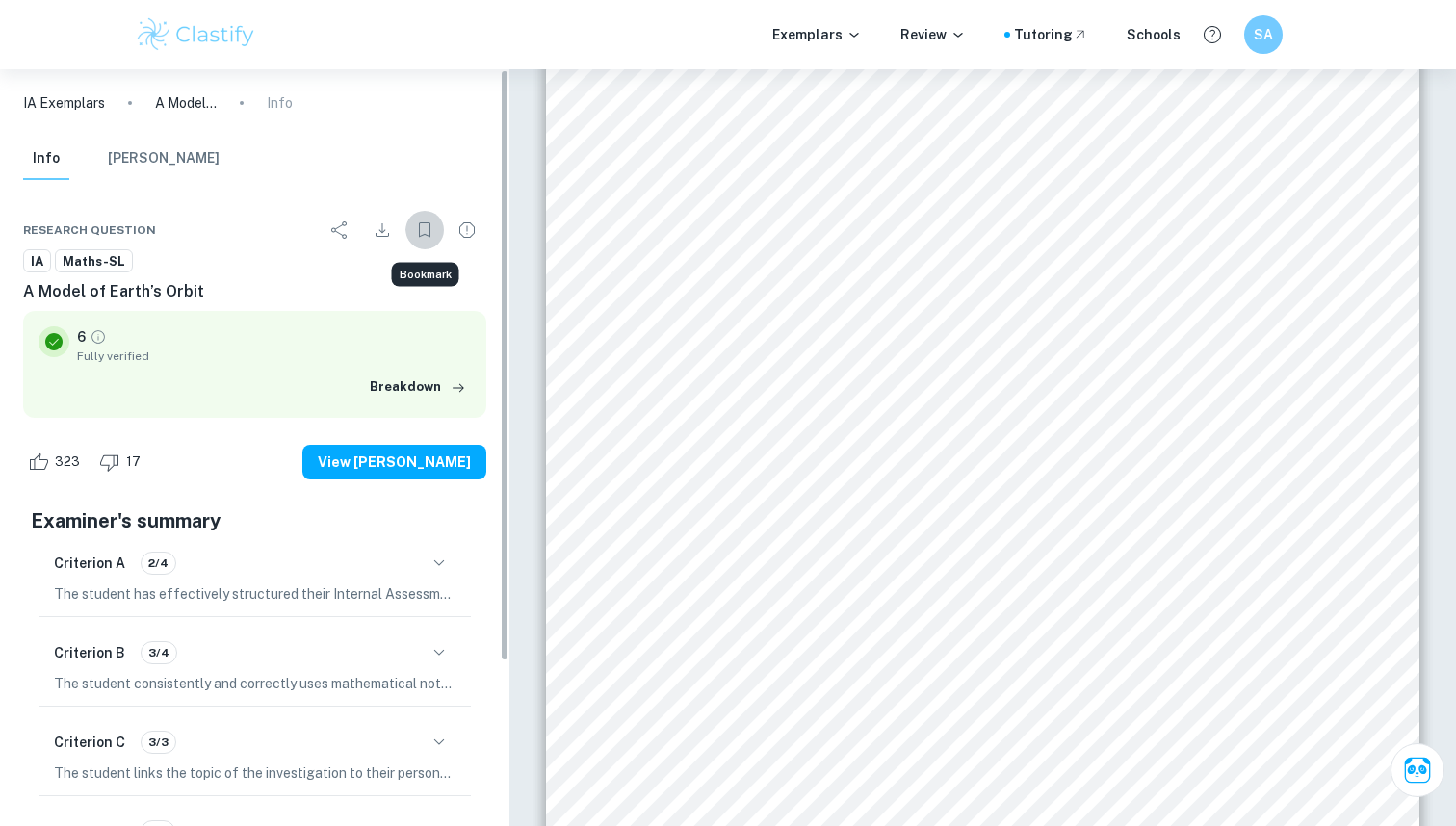
click at [429, 224] on icon "Bookmark" at bounding box center [425, 230] width 23 height 23
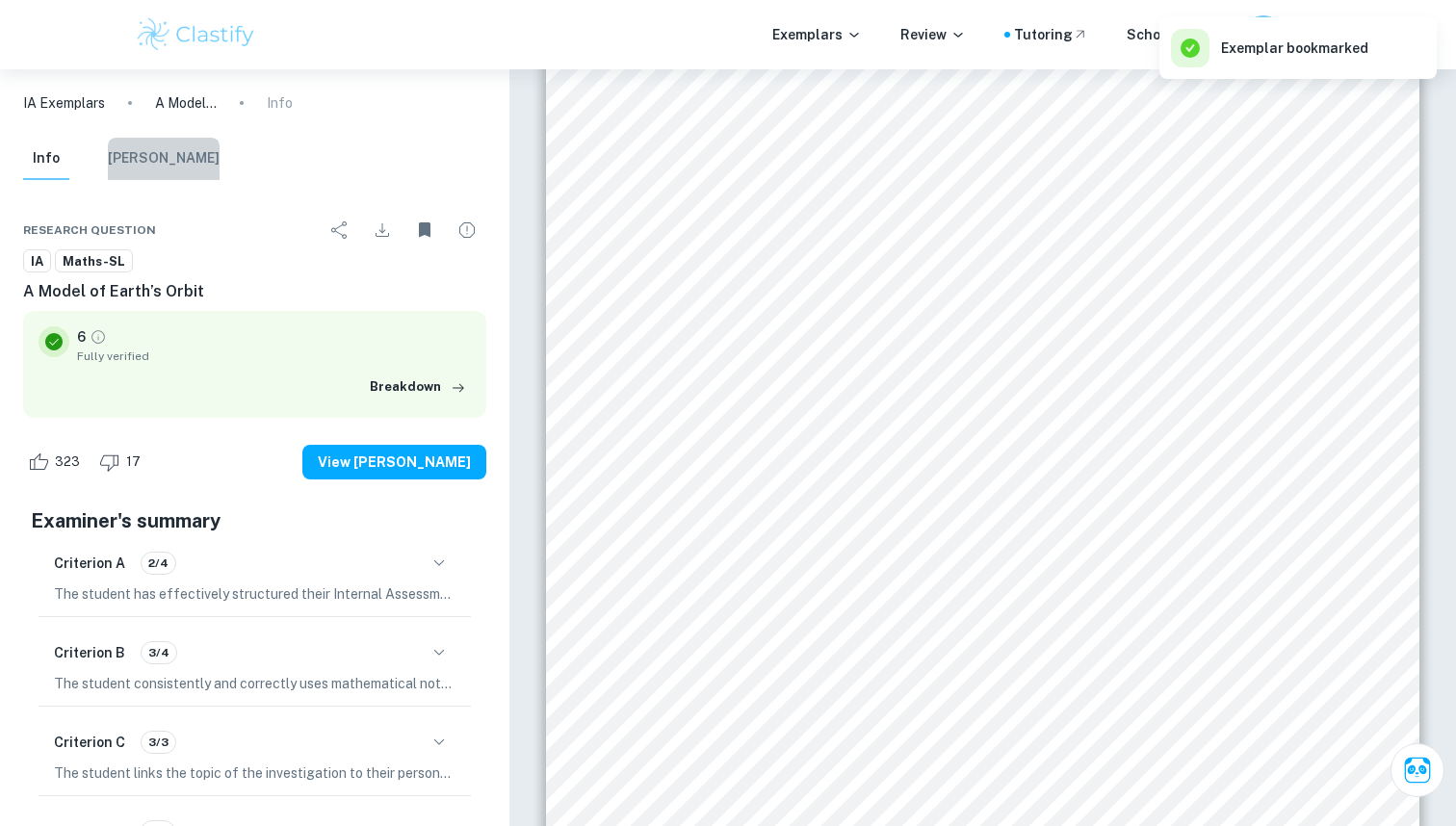
click at [168, 163] on button "[PERSON_NAME]" at bounding box center [163, 159] width 112 height 43
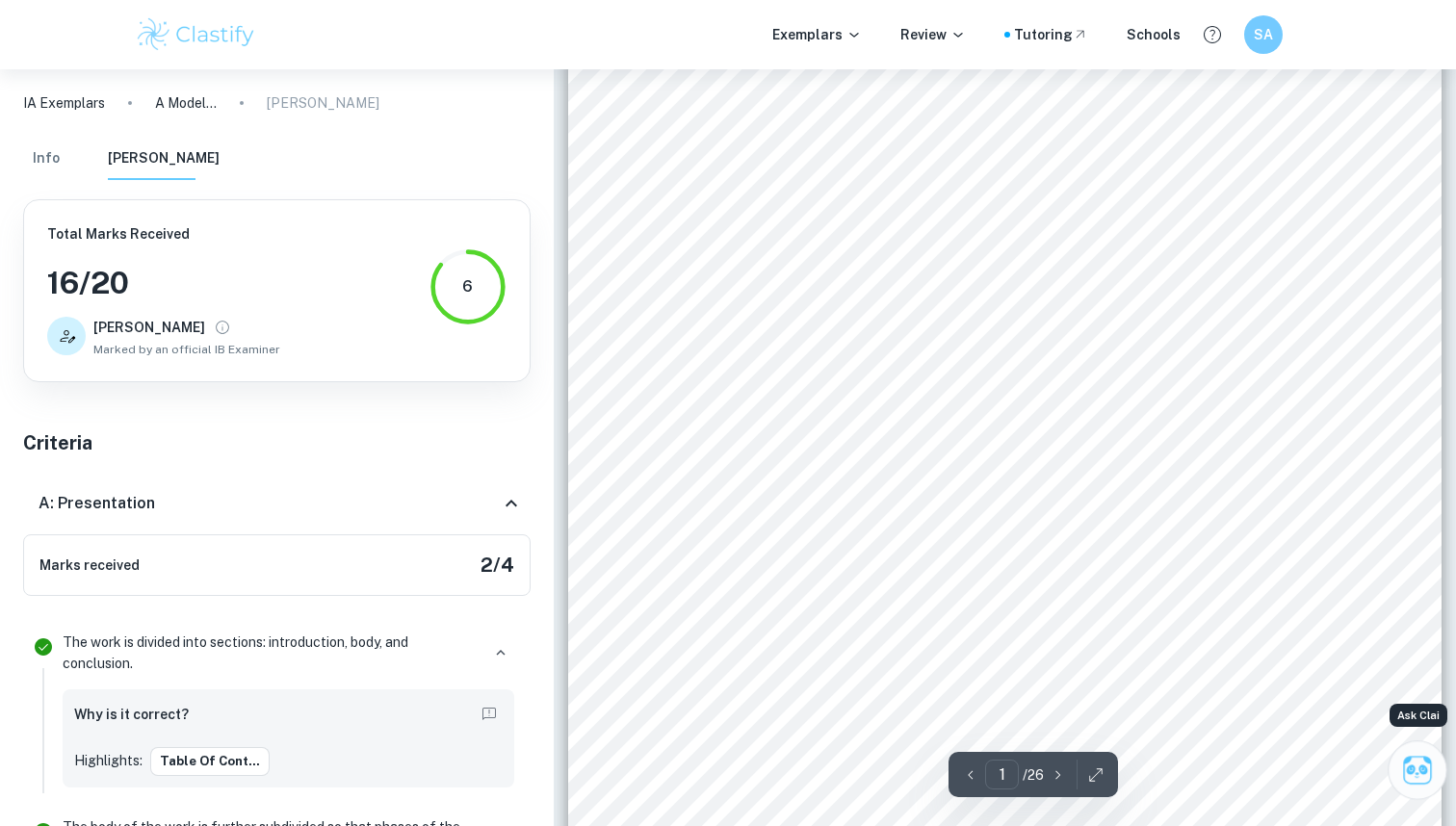
click at [1417, 777] on icon "Ask Clai" at bounding box center [1417, 770] width 28 height 28
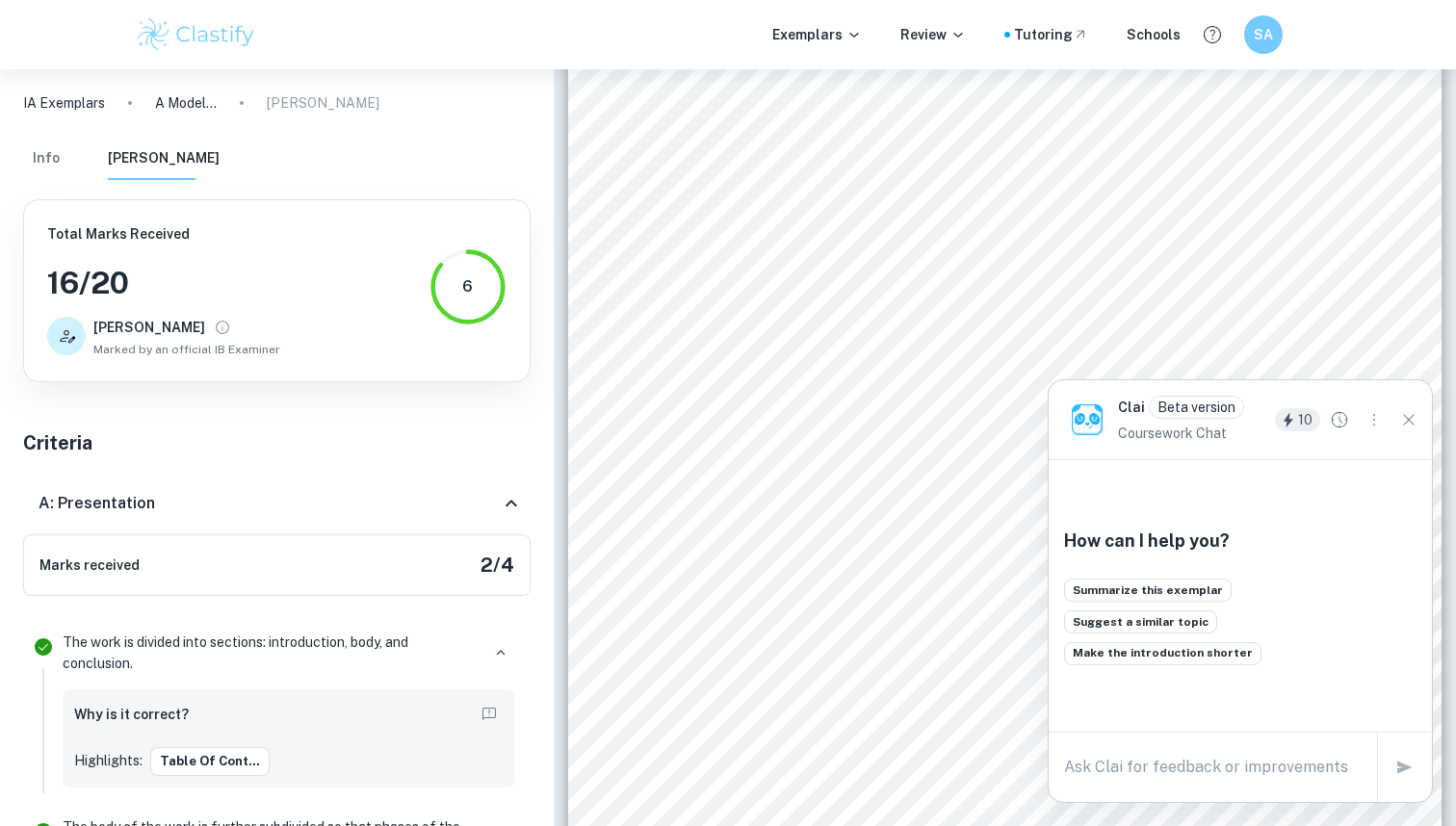
click at [1213, 770] on textarea at bounding box center [1212, 767] width 298 height 22
type textarea "is there a way to download the examiner's correction?"
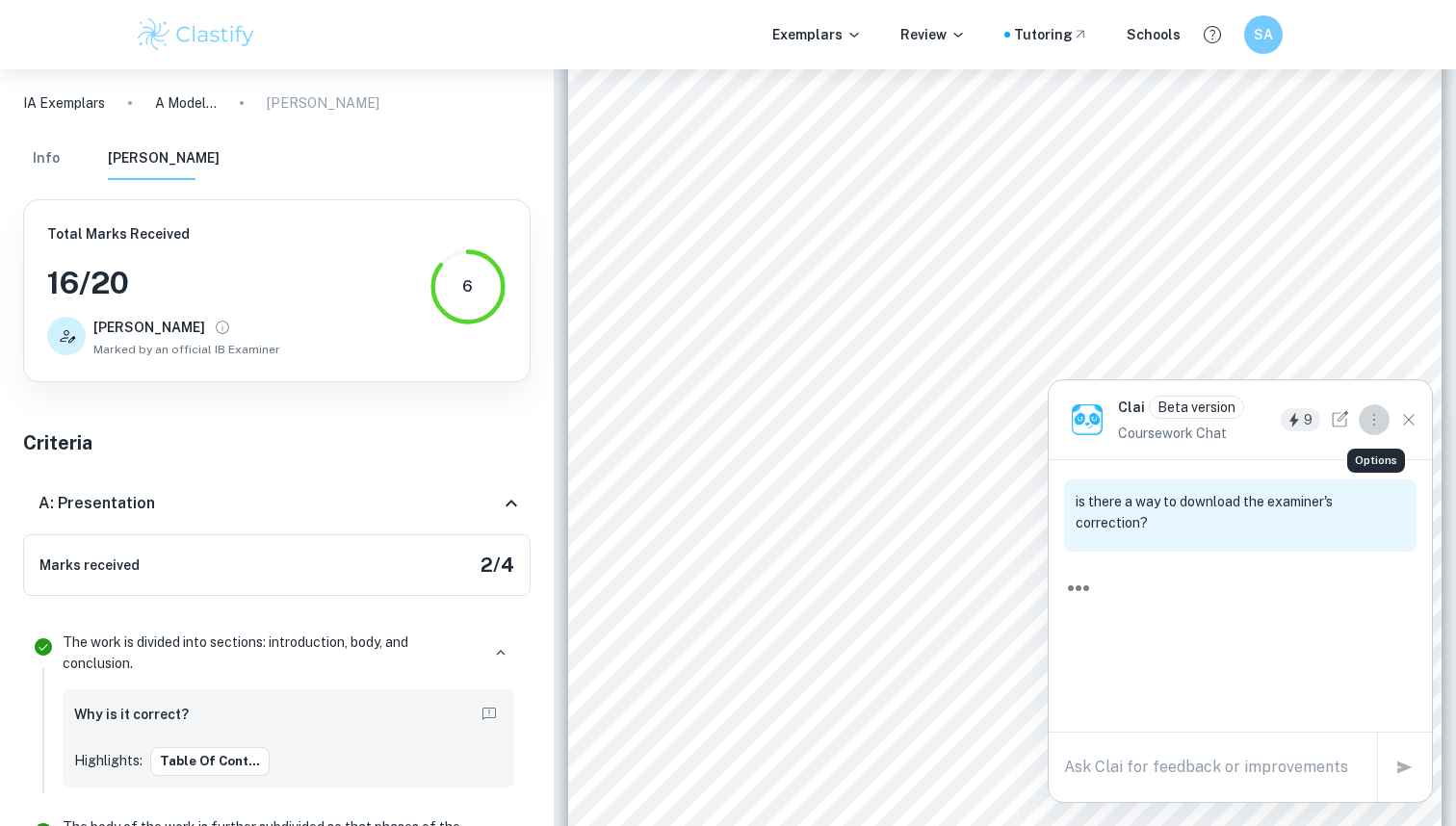
click at [1371, 431] on button "Options" at bounding box center [1374, 420] width 31 height 31
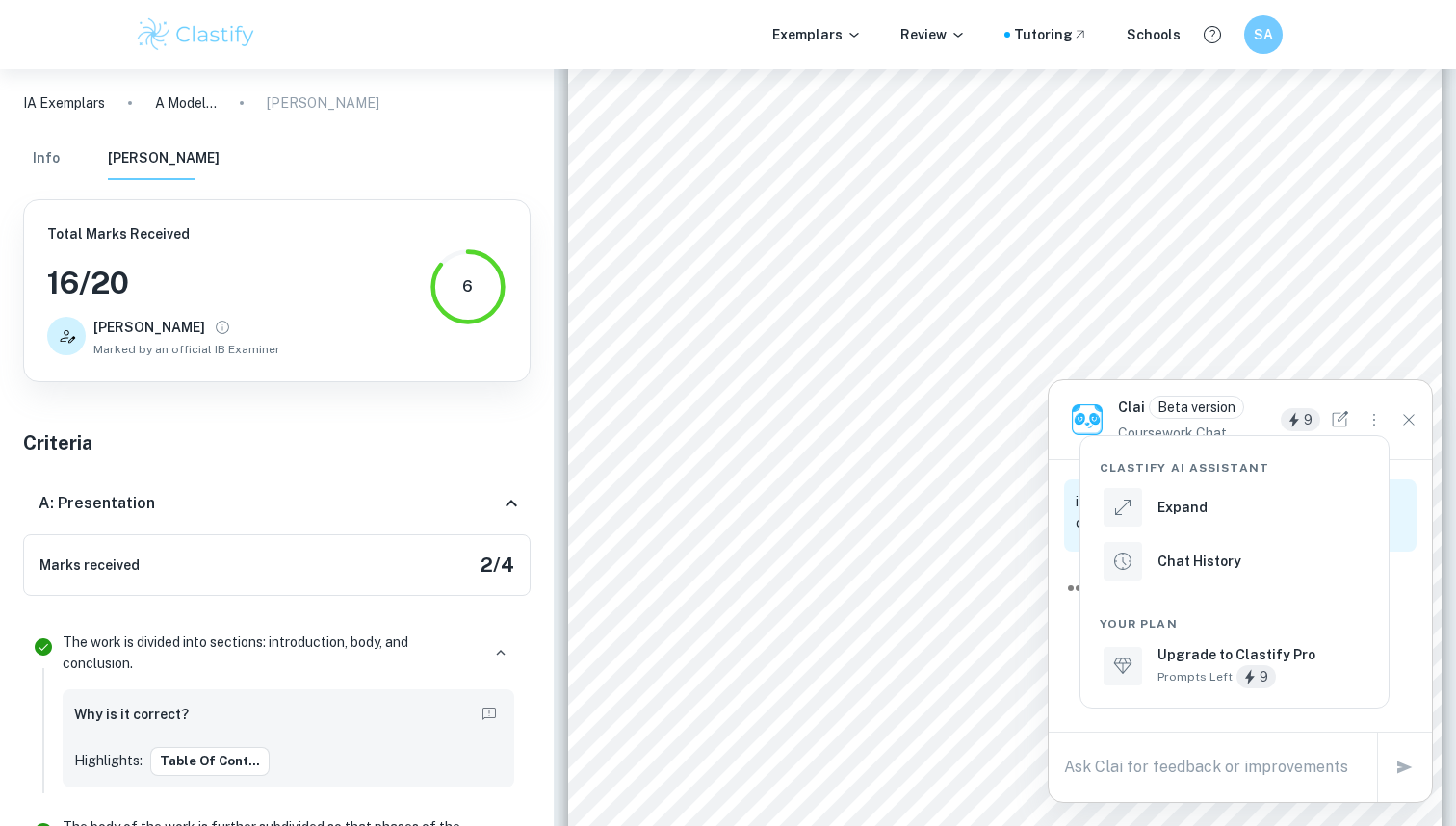
drag, startPoint x: 1373, startPoint y: 422, endPoint x: 1413, endPoint y: 420, distance: 40.0
click at [1373, 422] on div at bounding box center [728, 413] width 1456 height 826
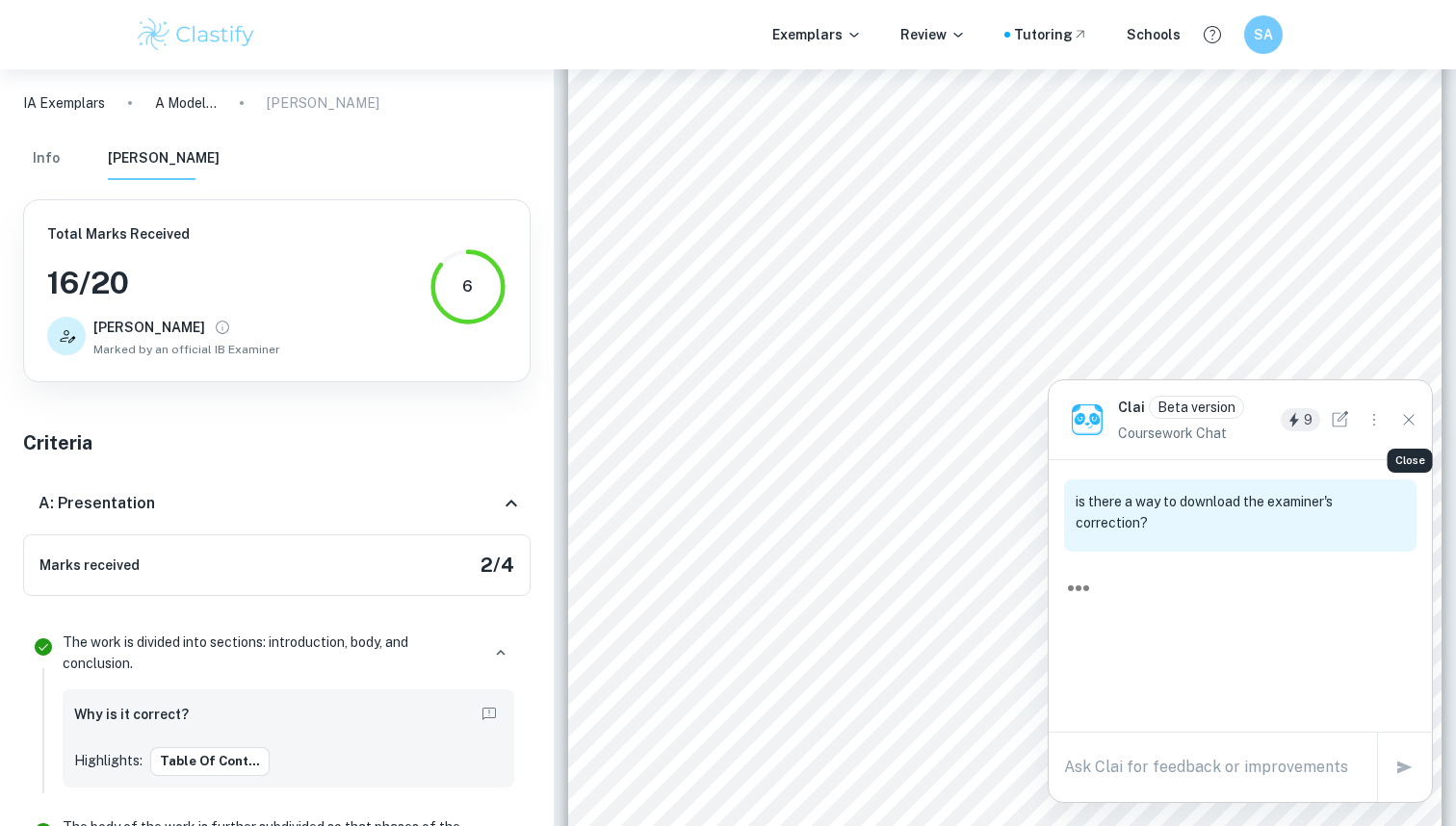
click at [1413, 418] on icon "Close" at bounding box center [1409, 420] width 21 height 21
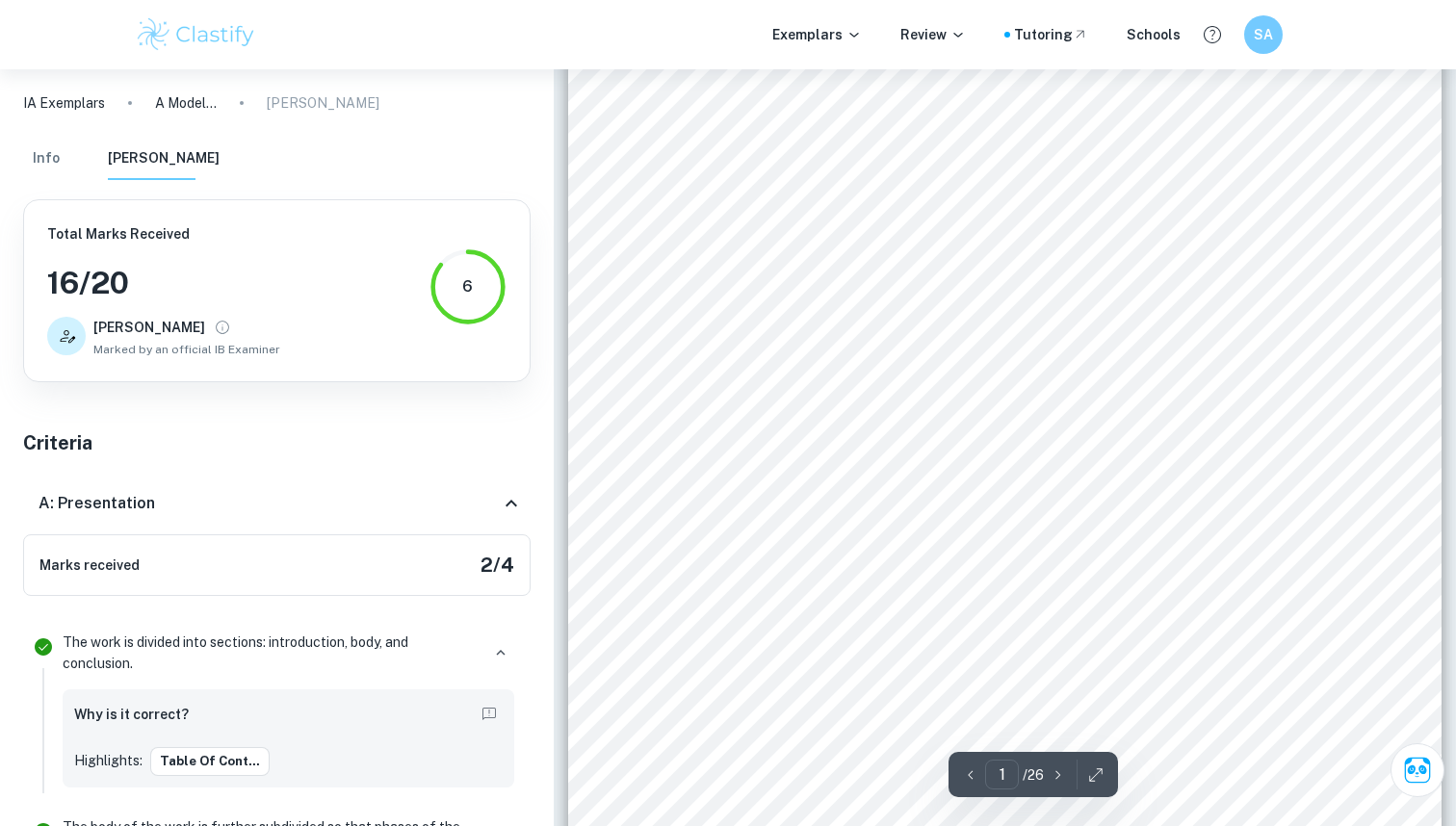
drag, startPoint x: 565, startPoint y: 285, endPoint x: 756, endPoint y: 292, distance: 191.1
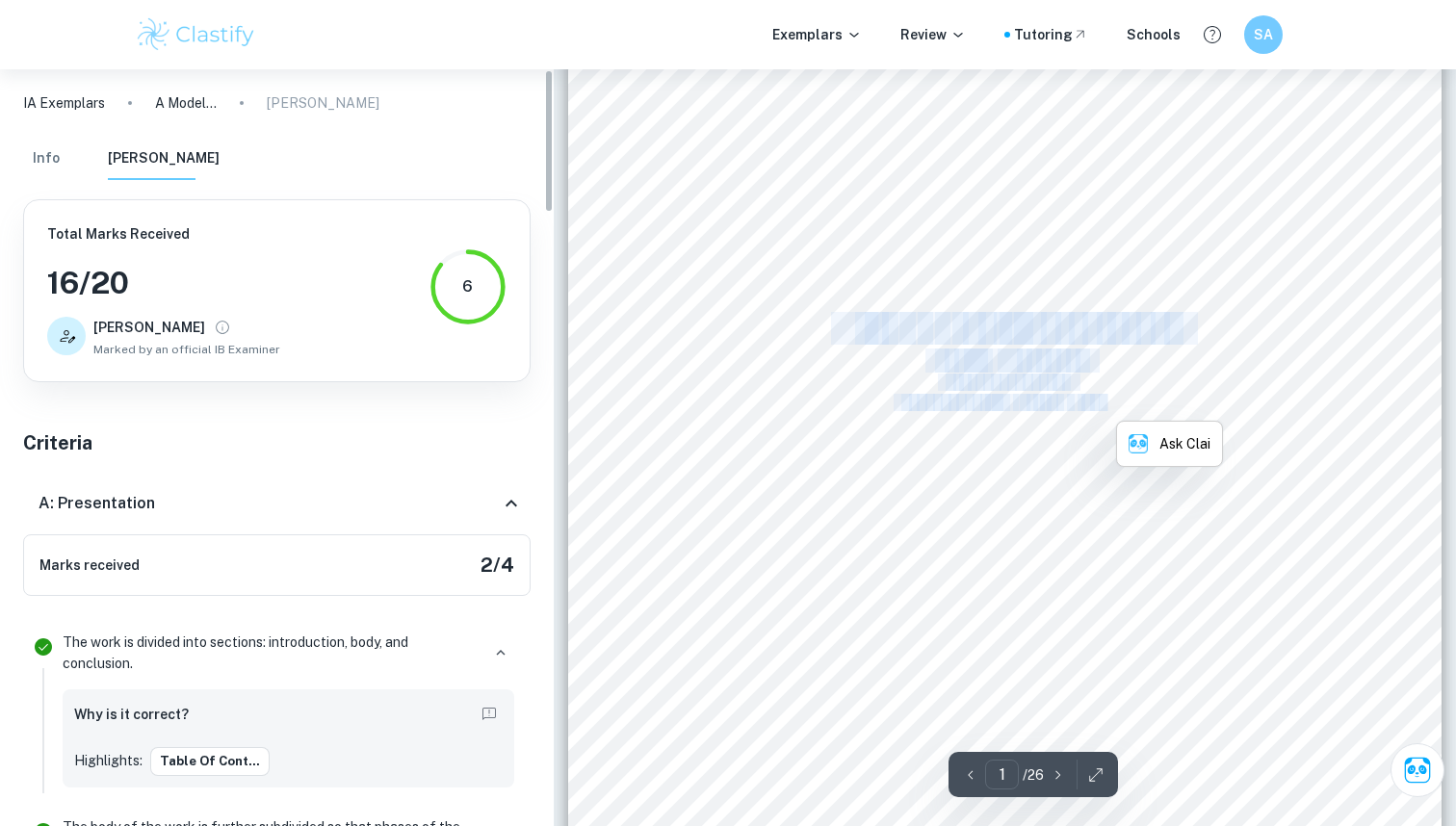
drag, startPoint x: 552, startPoint y: 281, endPoint x: 601, endPoint y: 278, distance: 49.1
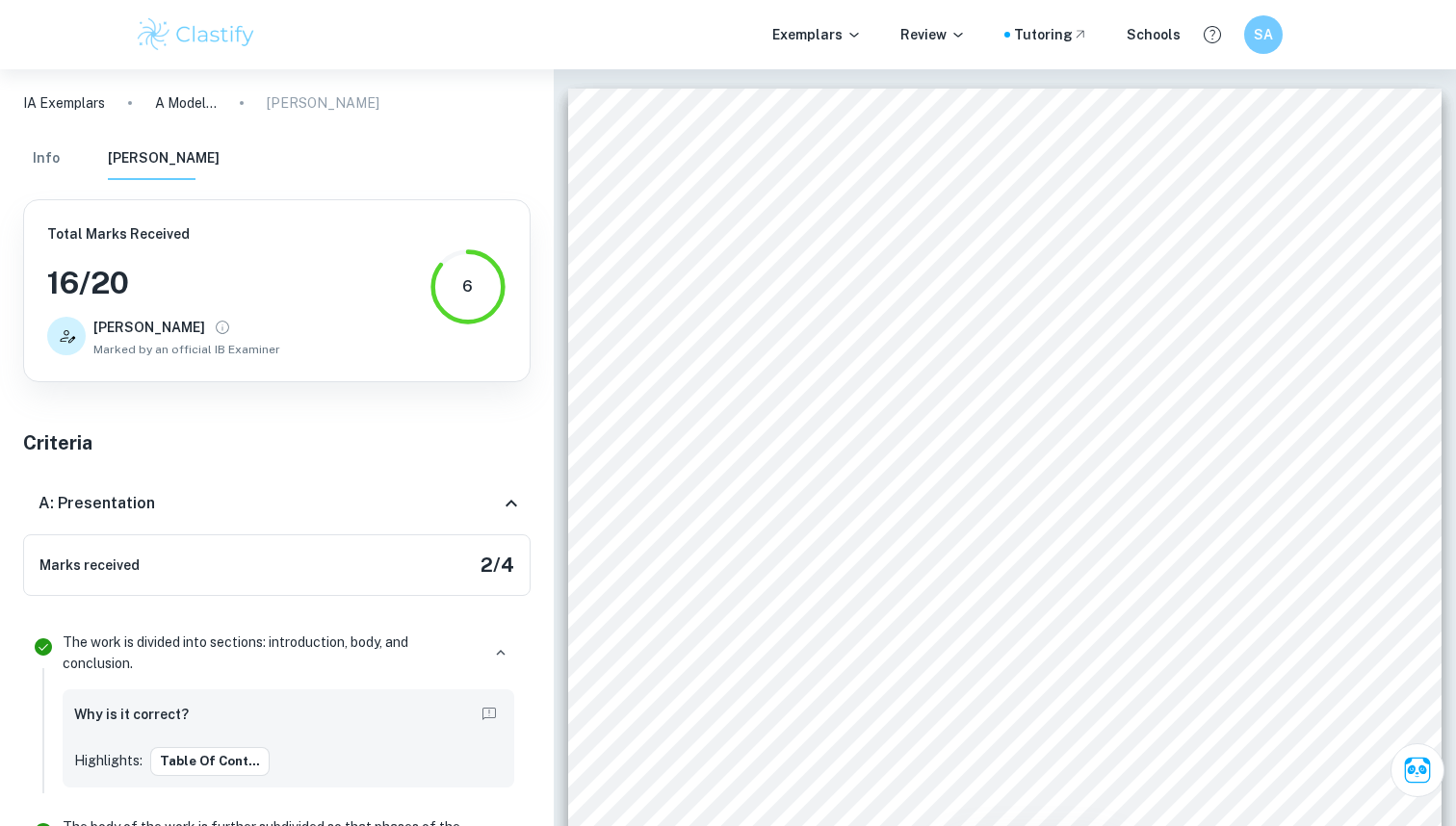
click at [400, 151] on div "Info [PERSON_NAME]" at bounding box center [277, 163] width 539 height 50
click at [317, 90] on div "IA Exemplars A Model of Earth’s Orbit Mark Scheme" at bounding box center [277, 102] width 554 height 67
click at [316, 107] on p "[PERSON_NAME]" at bounding box center [323, 103] width 113 height 21
click at [22, 169] on div "Info [PERSON_NAME]" at bounding box center [277, 163] width 539 height 50
click at [46, 167] on button "Info" at bounding box center [47, 159] width 47 height 43
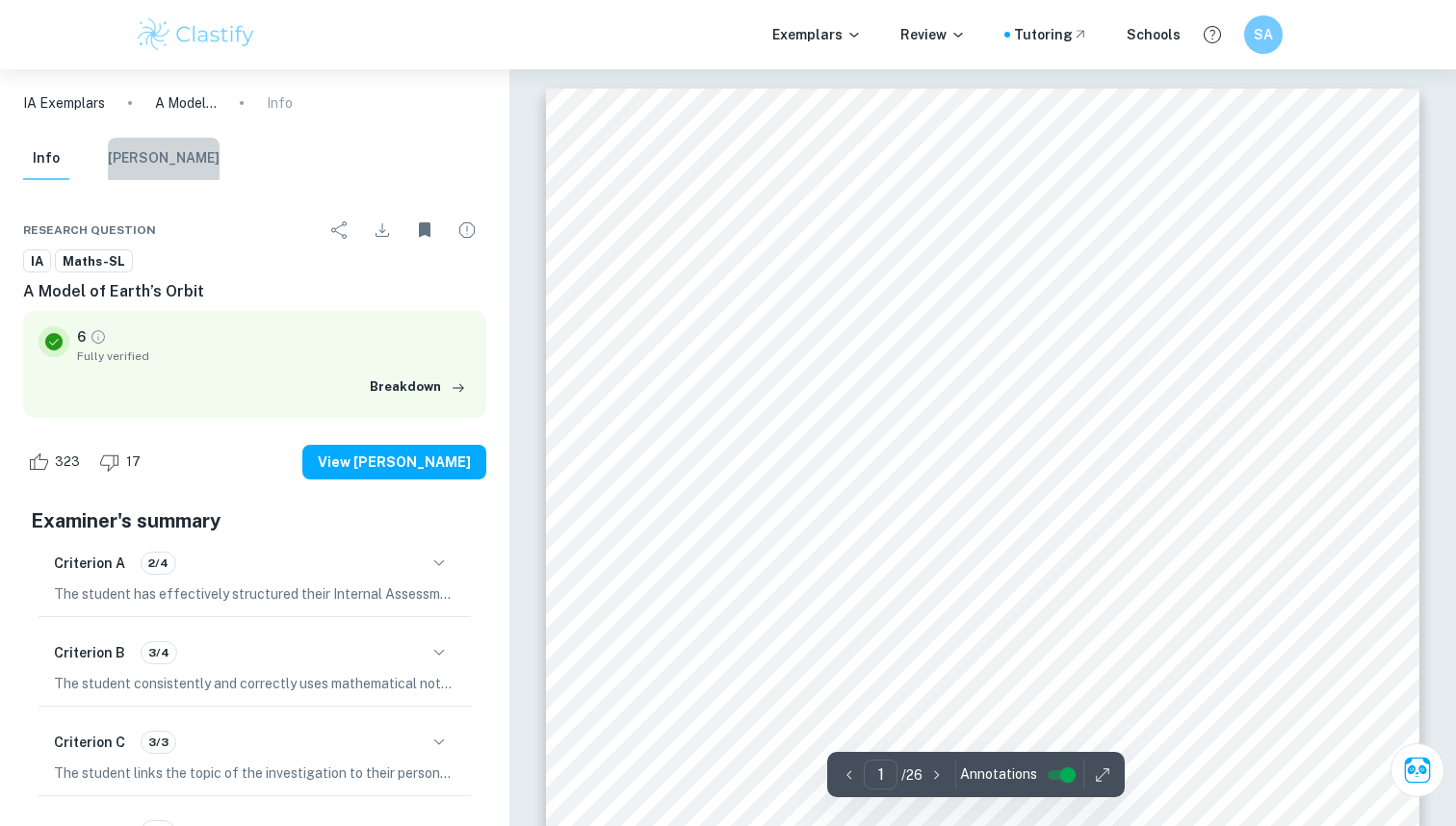
click at [176, 163] on button "[PERSON_NAME]" at bounding box center [163, 159] width 112 height 43
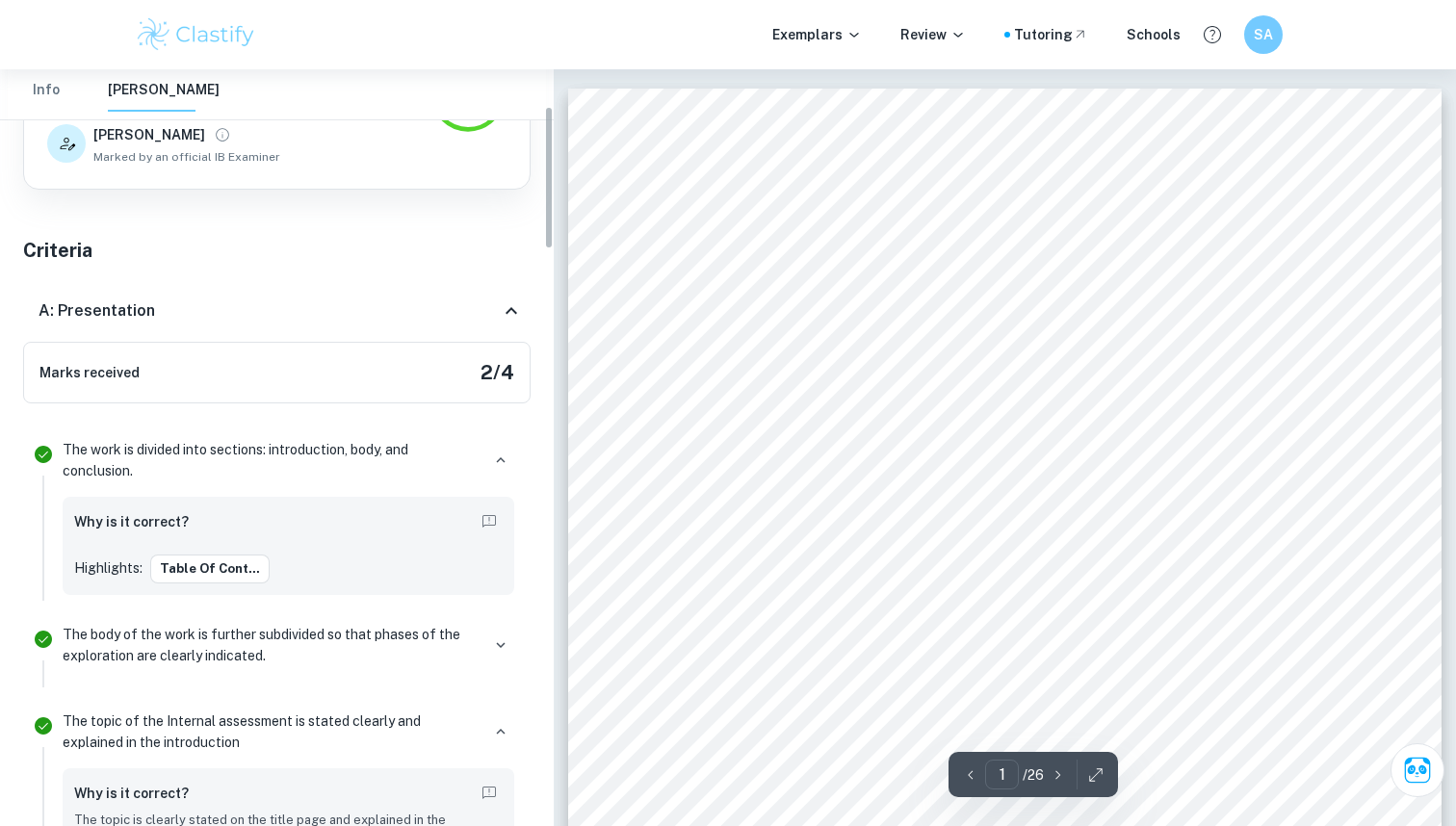
scroll to position [192, 0]
click at [199, 567] on button "Table of Cont..." at bounding box center [210, 570] width 119 height 29
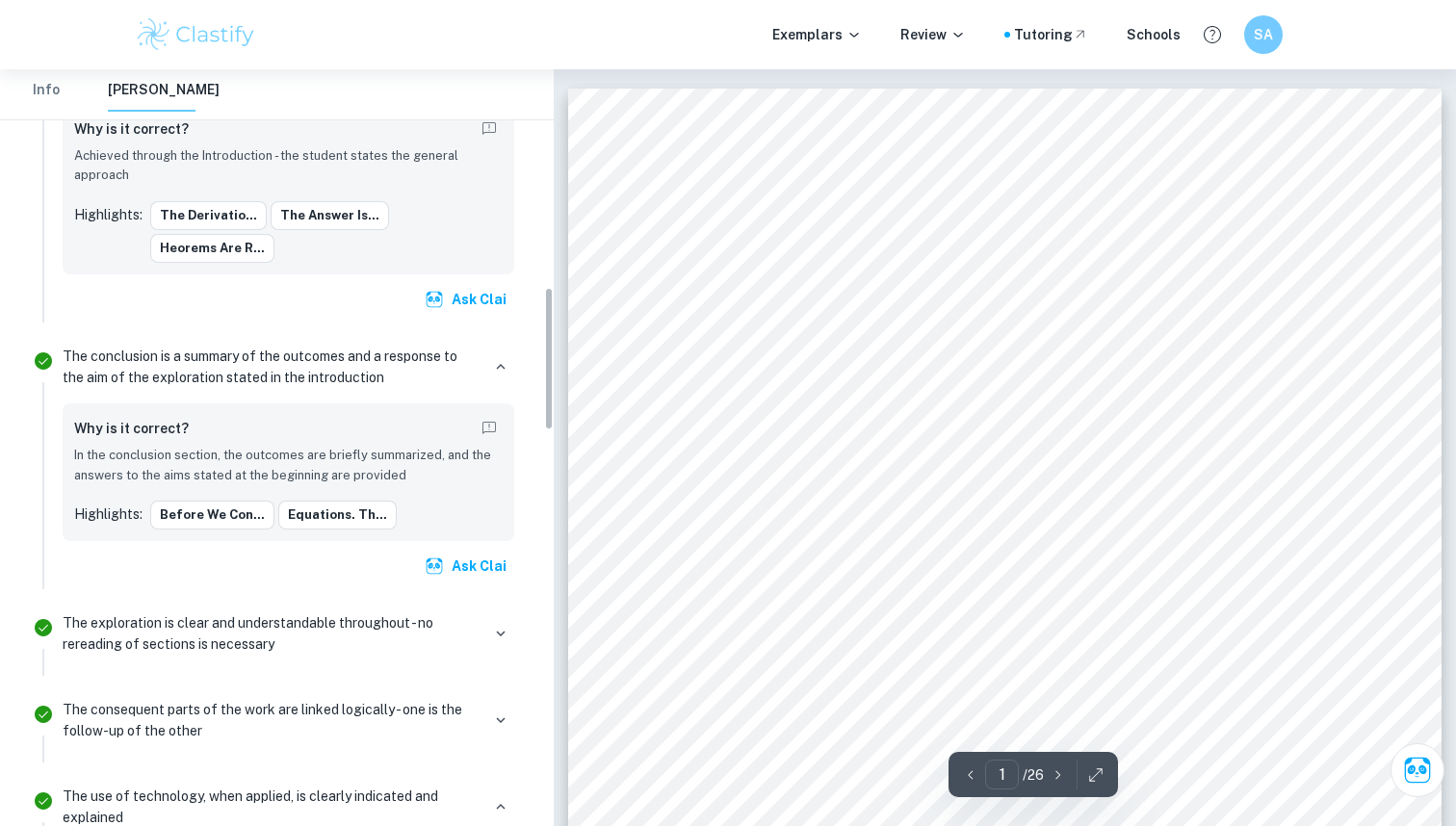
click at [49, 87] on button "Info" at bounding box center [47, 90] width 47 height 43
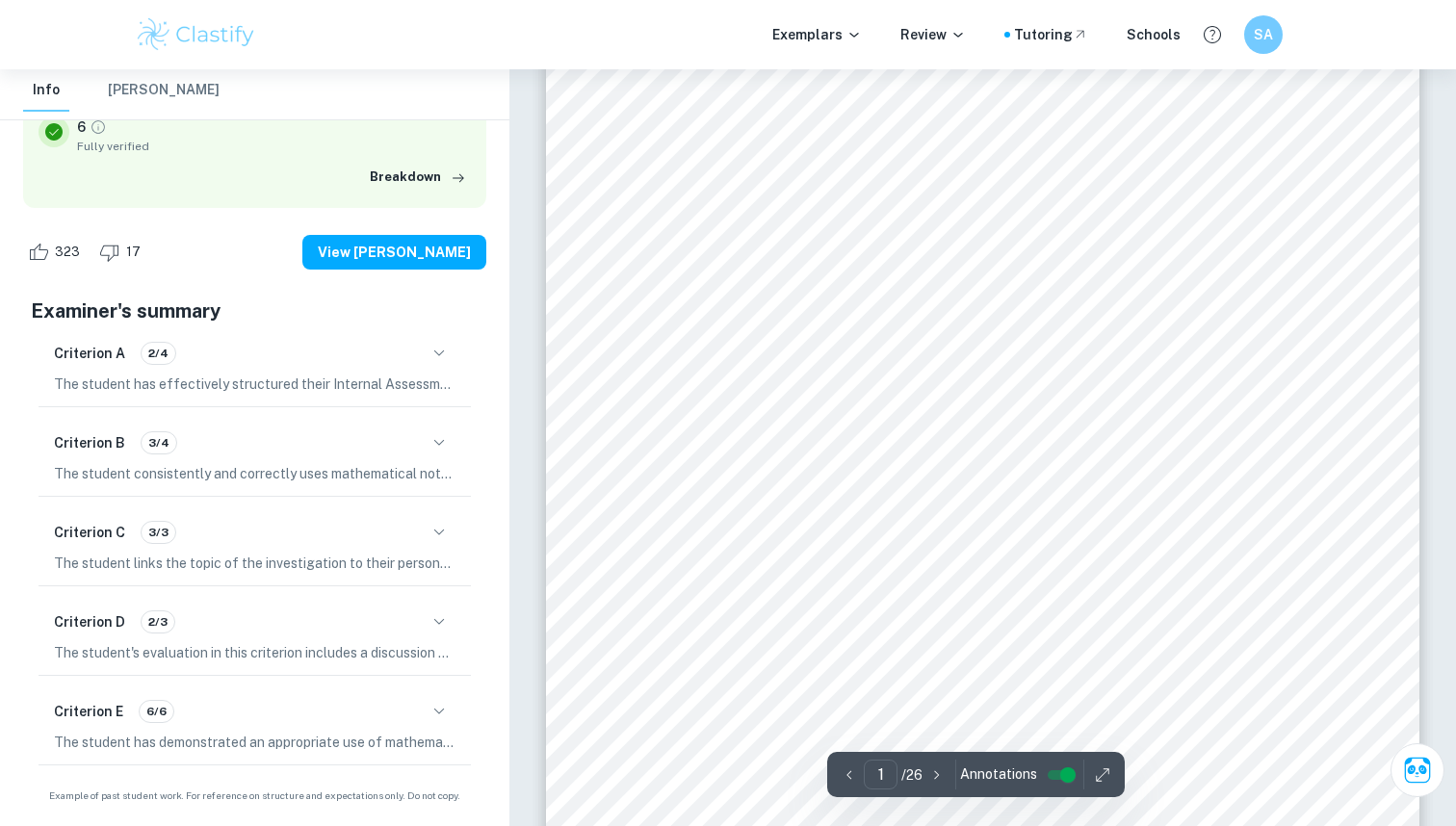
scroll to position [189, 0]
click at [439, 357] on icon "button" at bounding box center [440, 353] width 23 height 23
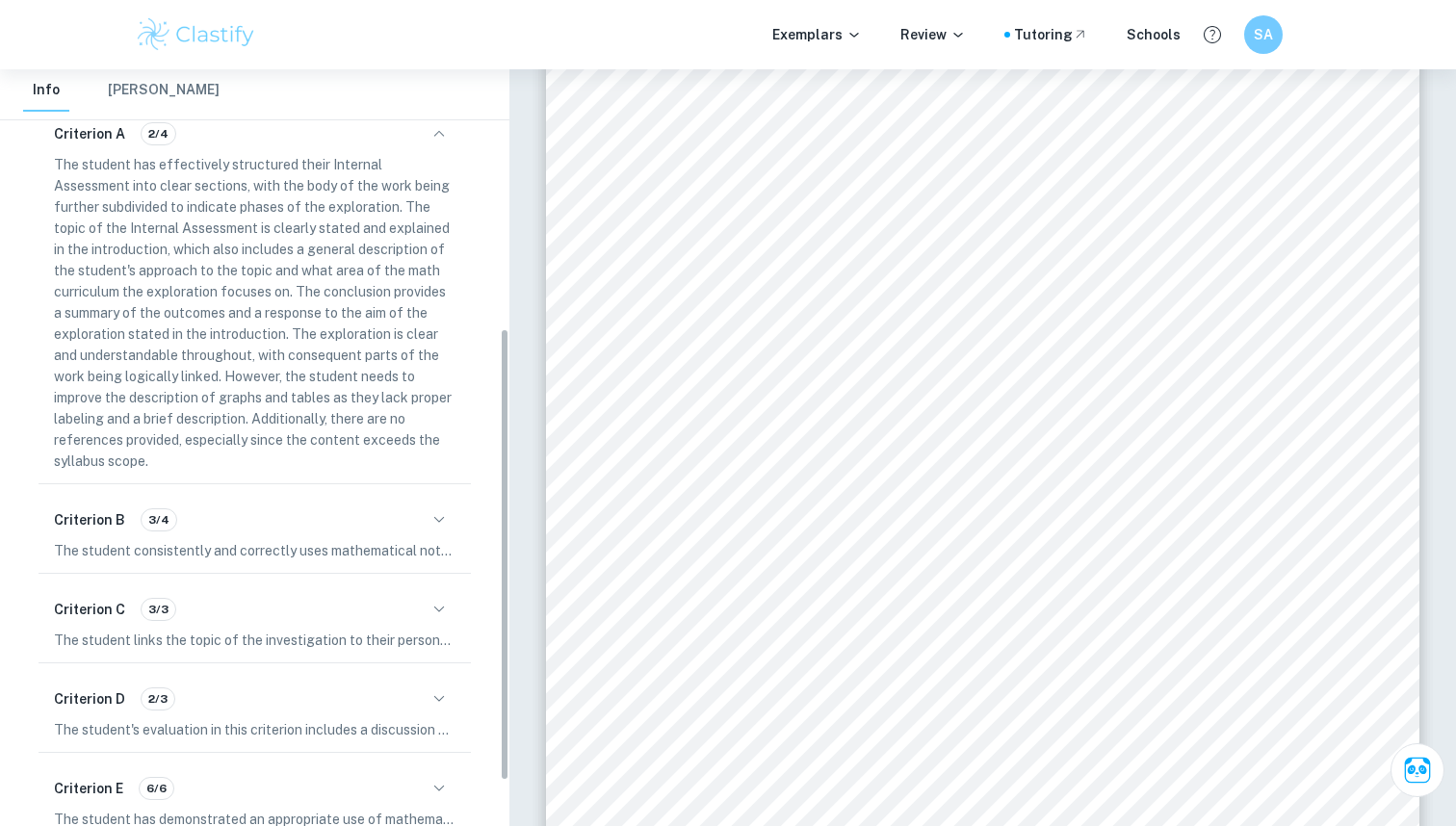
scroll to position [429, 0]
click at [422, 506] on div "Criterion B 3/4" at bounding box center [255, 522] width 402 height 33
click at [423, 524] on button "button" at bounding box center [440, 522] width 33 height 33
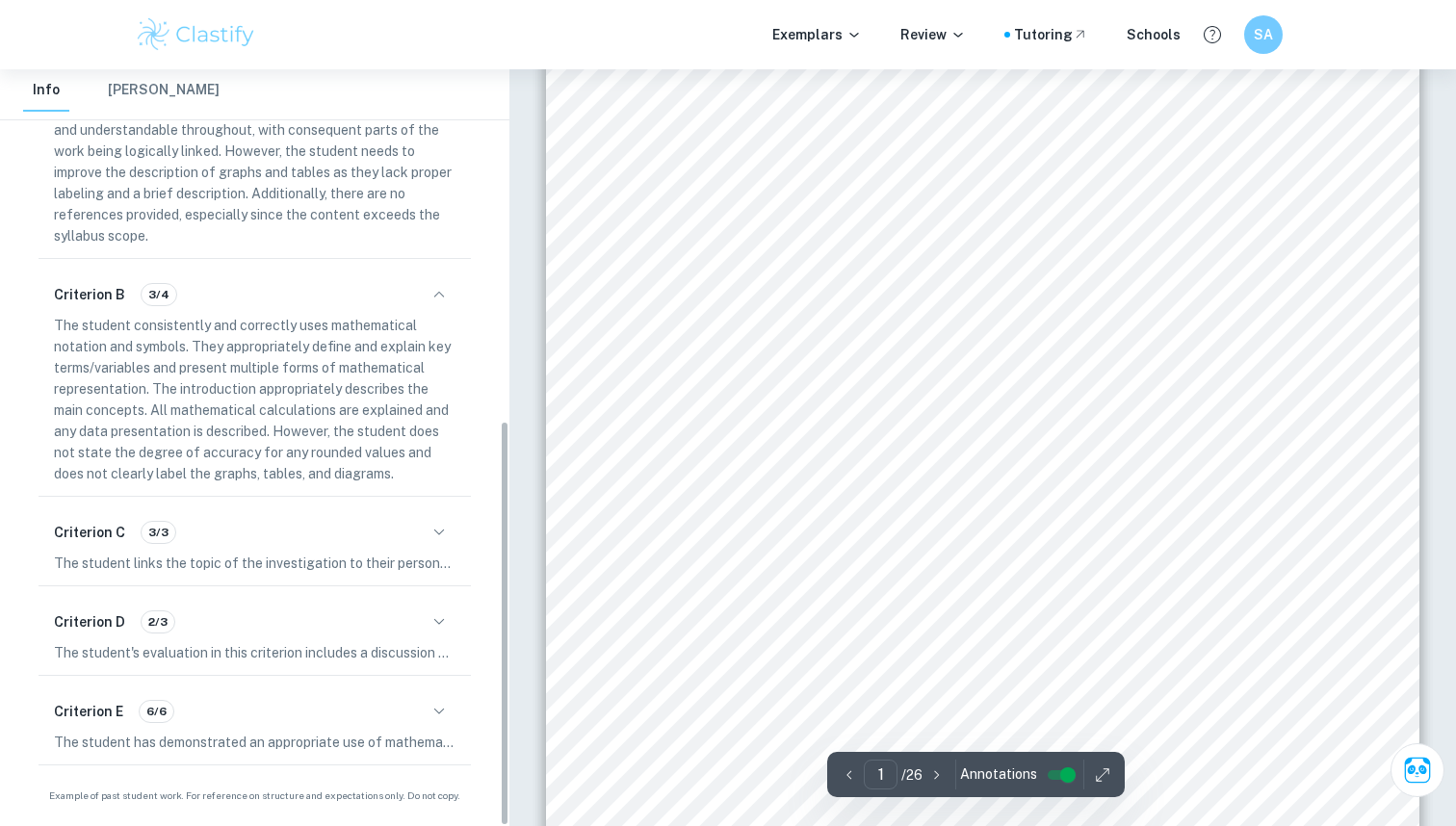
scroll to position [213, 0]
click at [440, 535] on icon "button" at bounding box center [440, 533] width 23 height 23
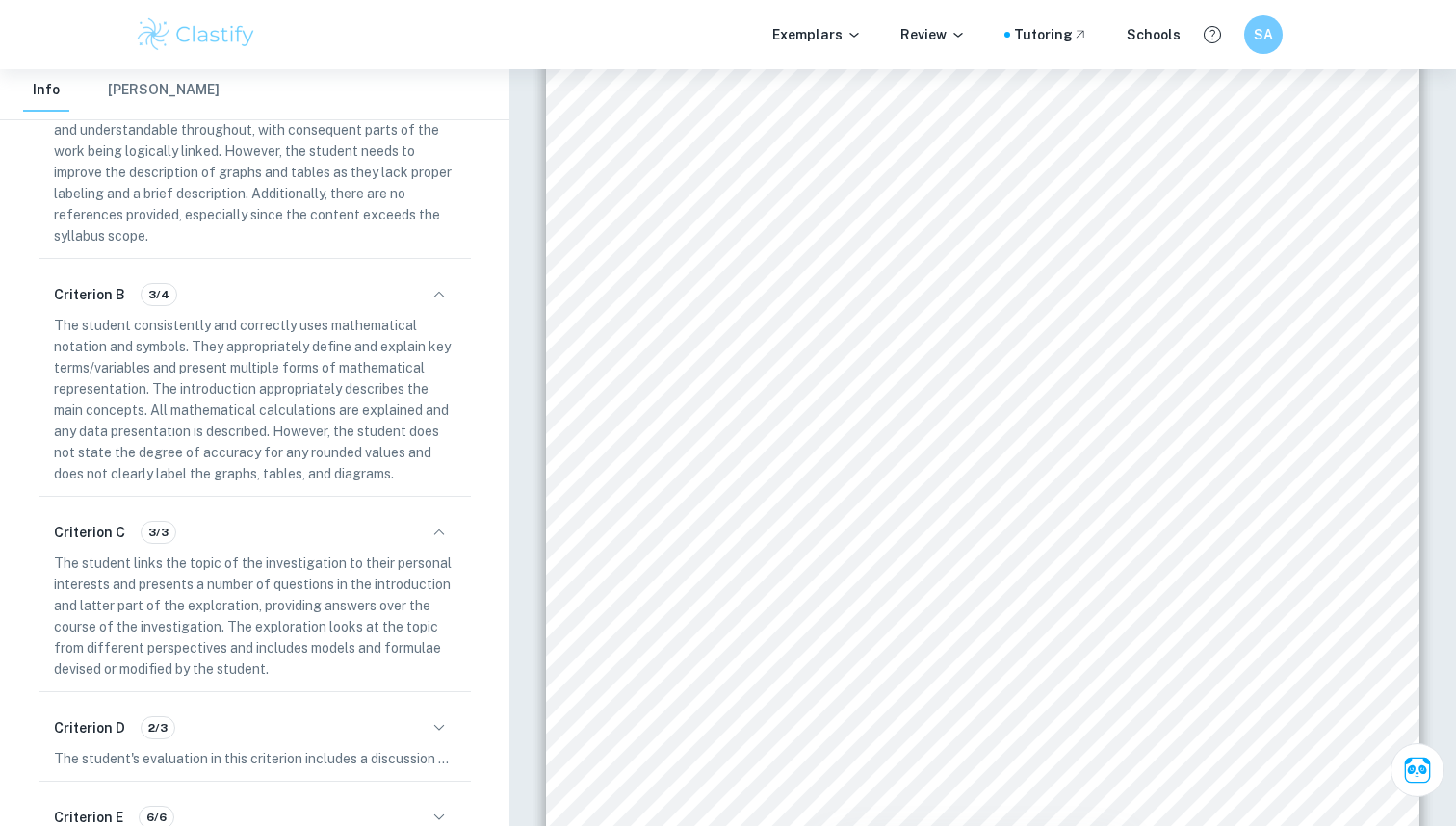
scroll to position [762, 0]
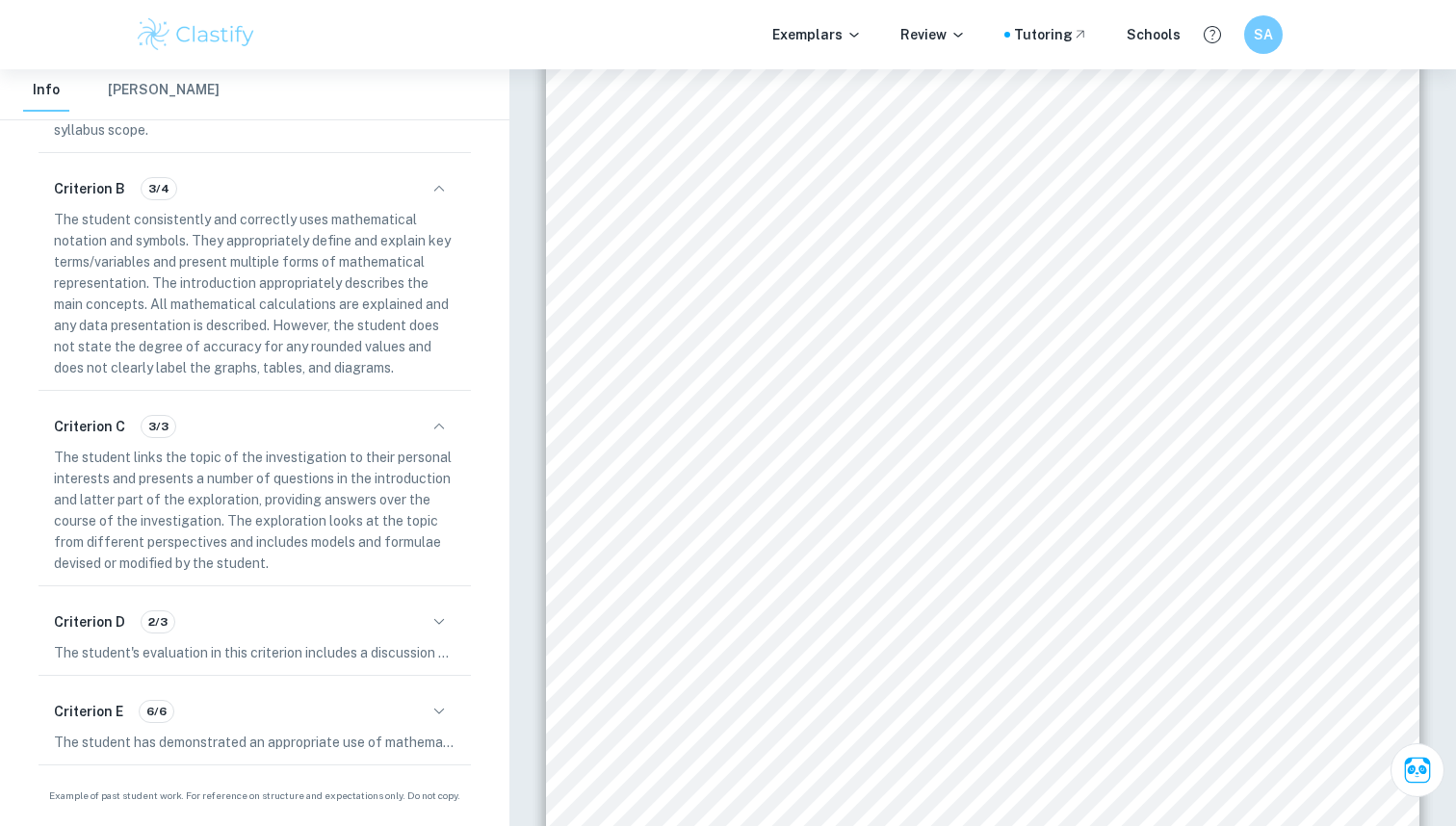
click at [436, 622] on icon "button" at bounding box center [440, 622] width 23 height 23
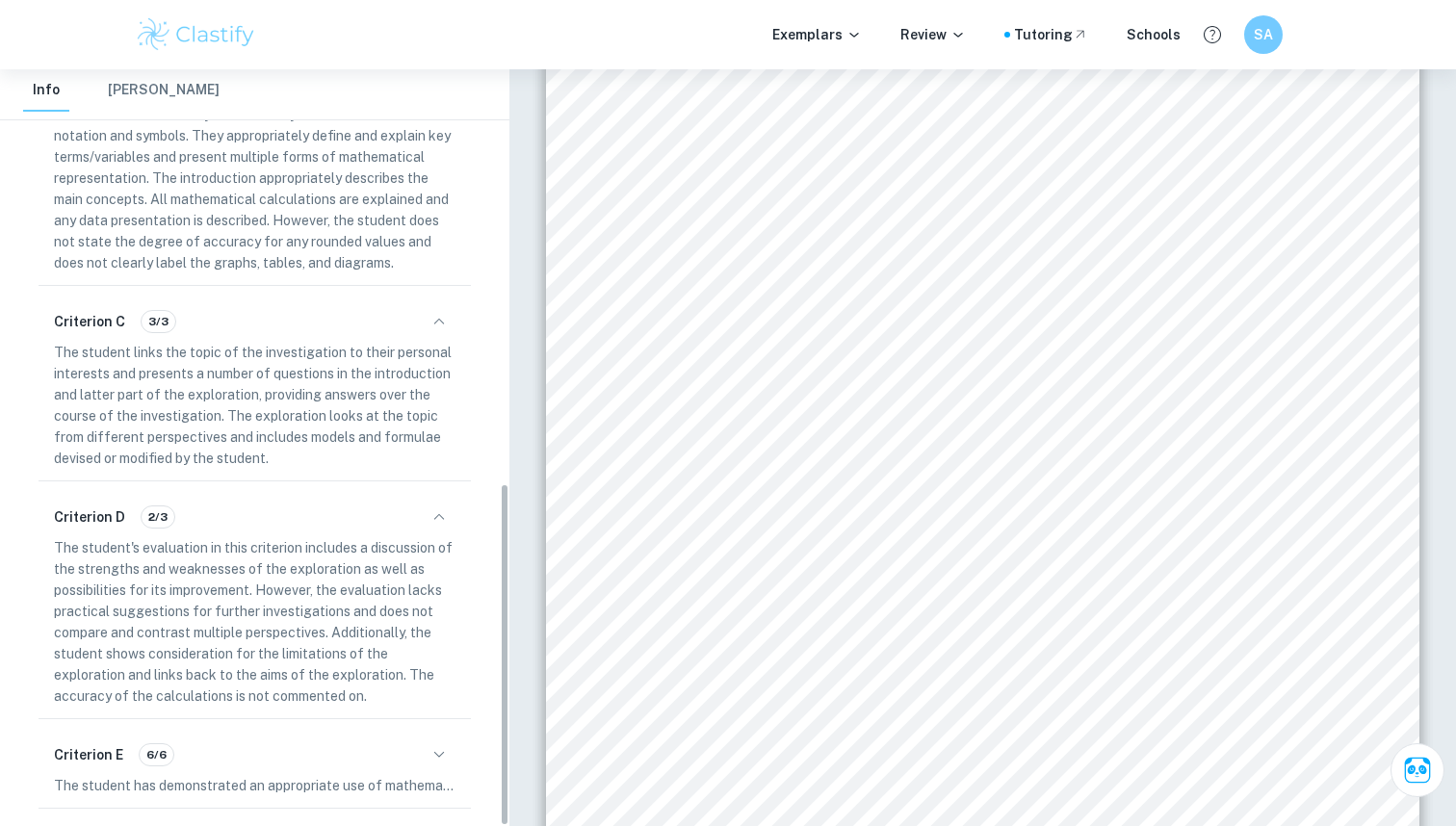
scroll to position [910, 0]
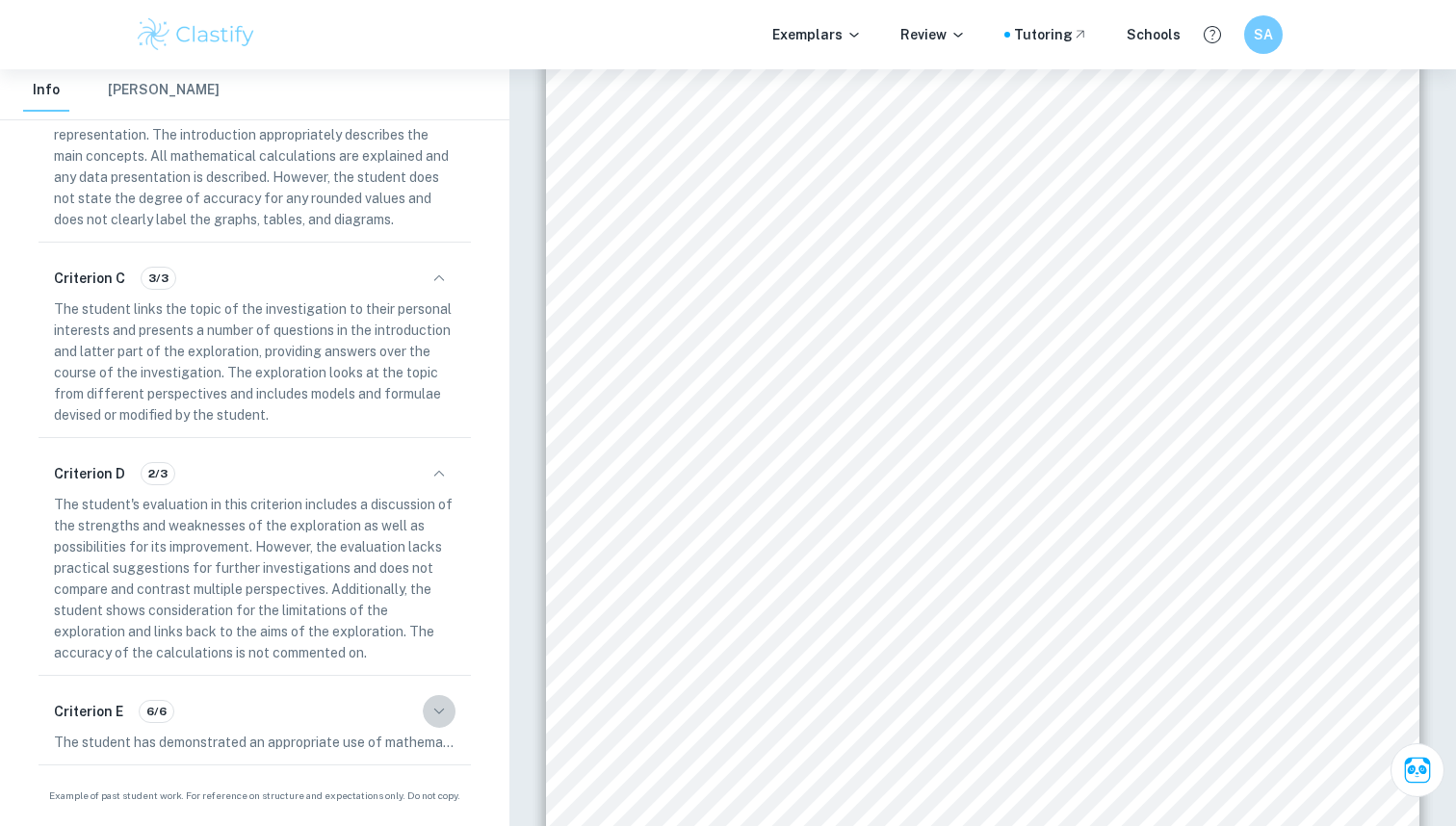
click at [433, 715] on icon "button" at bounding box center [440, 711] width 23 height 23
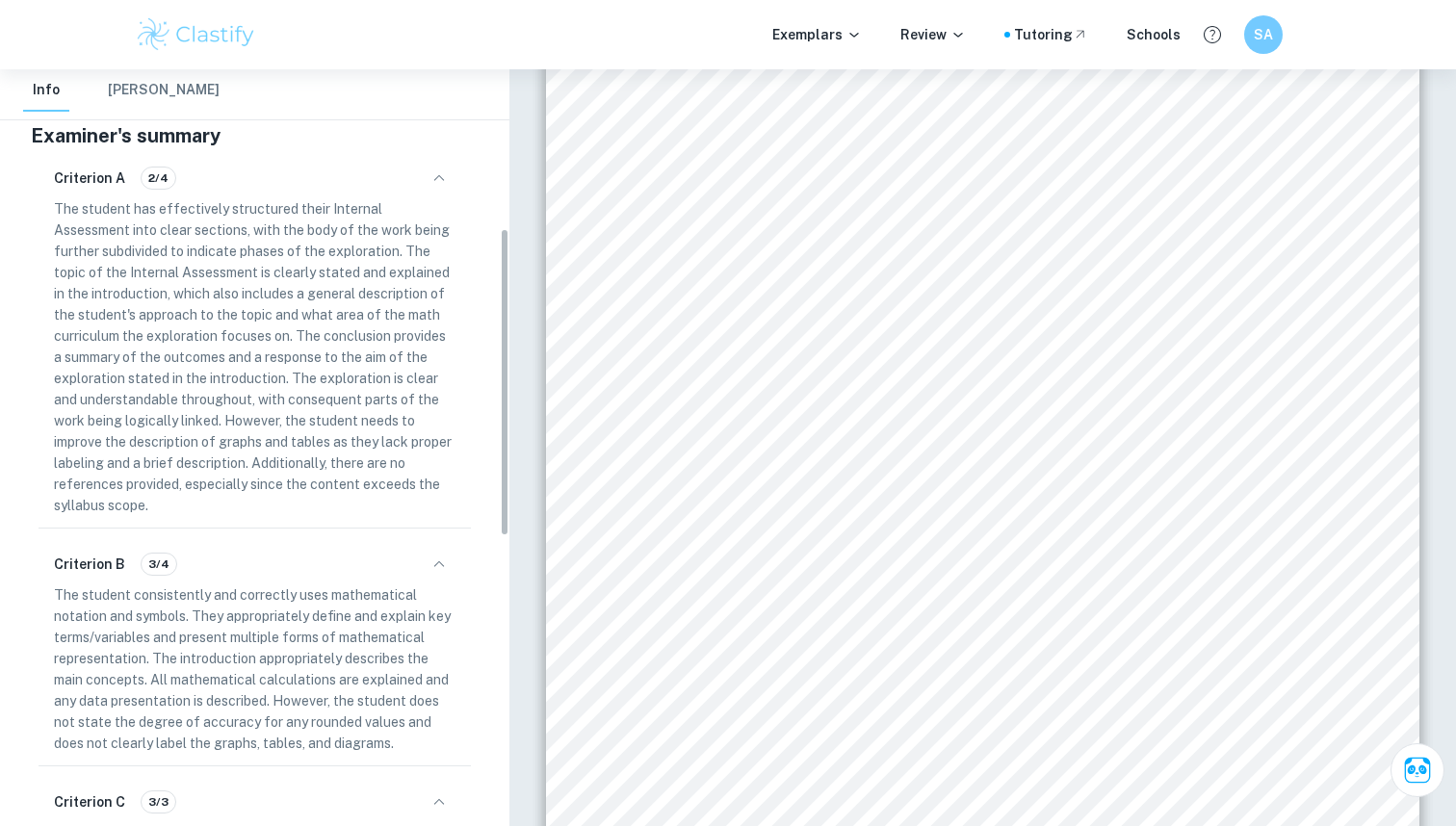
scroll to position [398, 0]
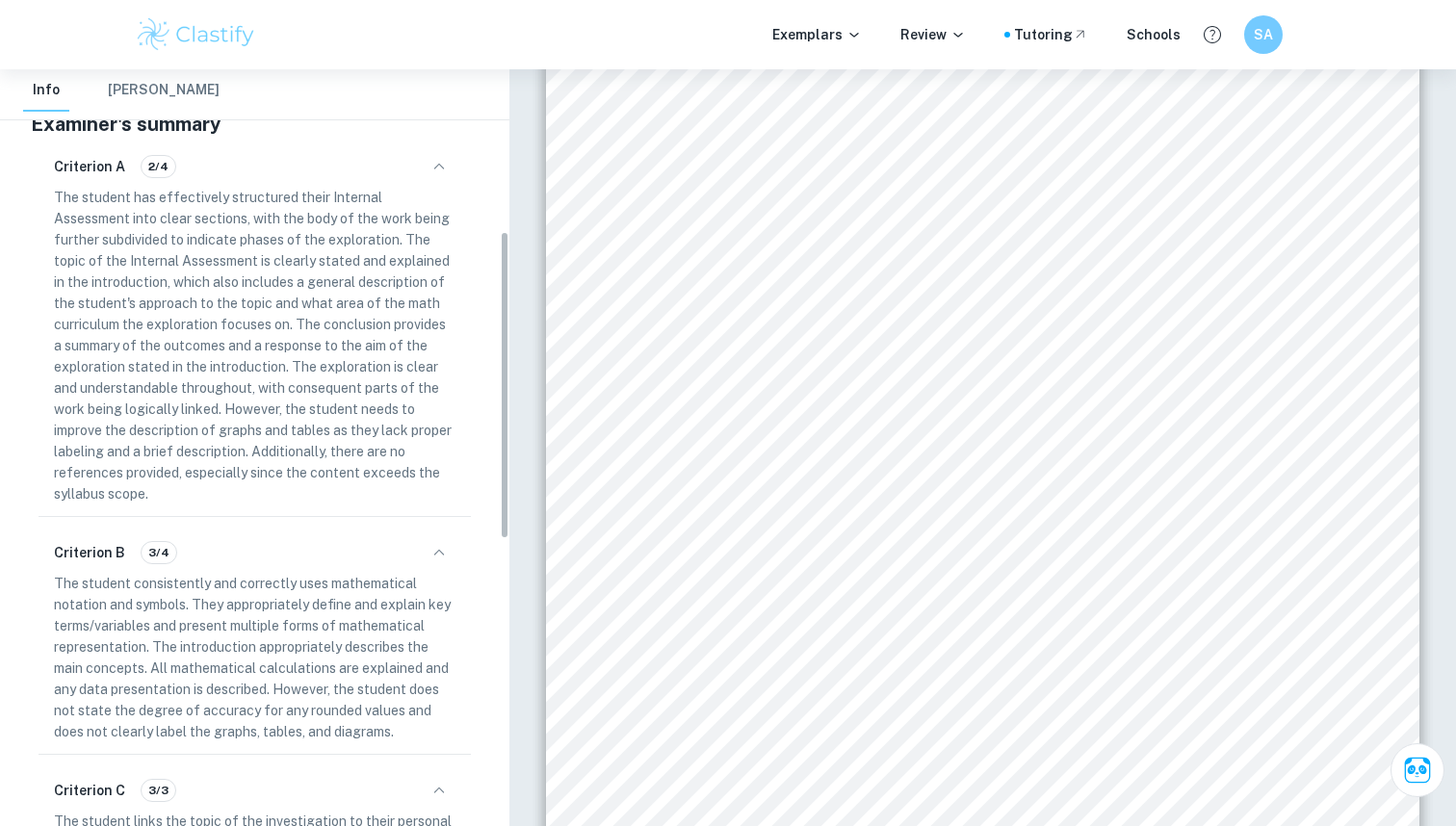
click at [1390, 213] on div "A M o d e l o f E a r t h ’ s O r b i t w i t h A pp l i c a t i o n s I B M a …" at bounding box center [983, 441] width 874 height 1131
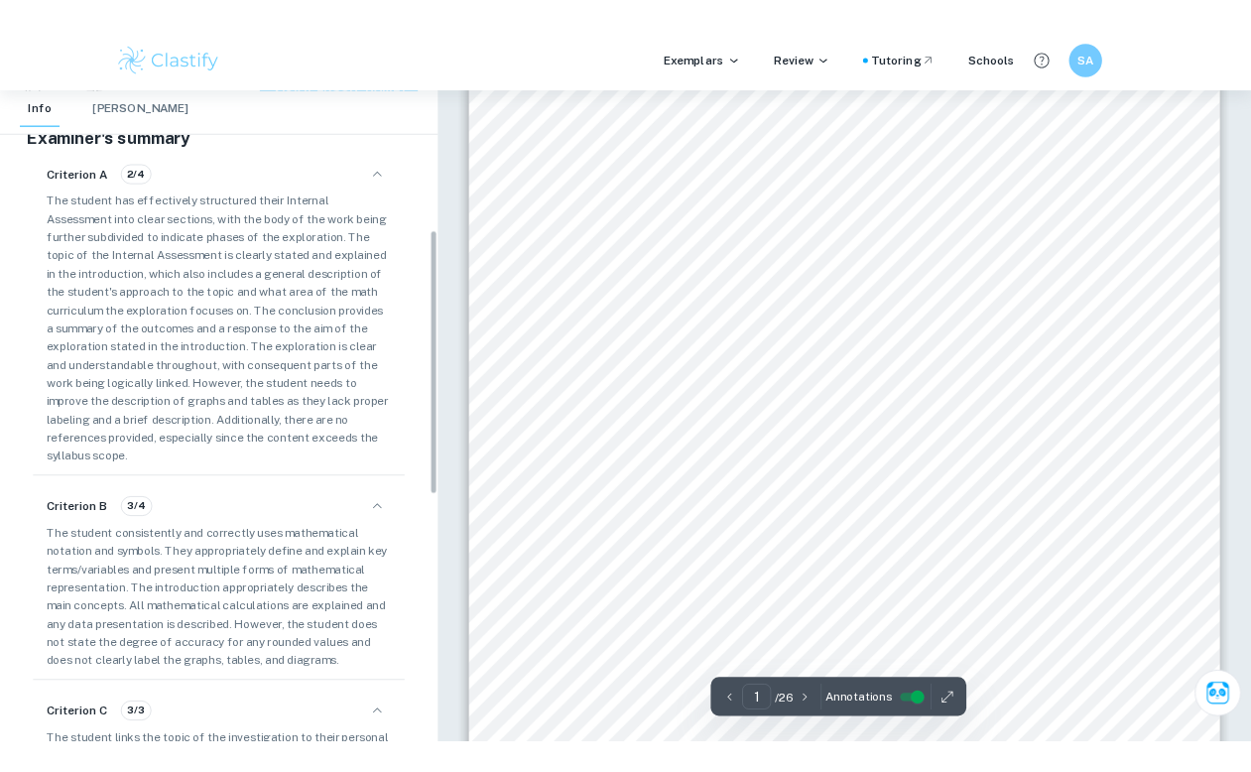
scroll to position [0, 0]
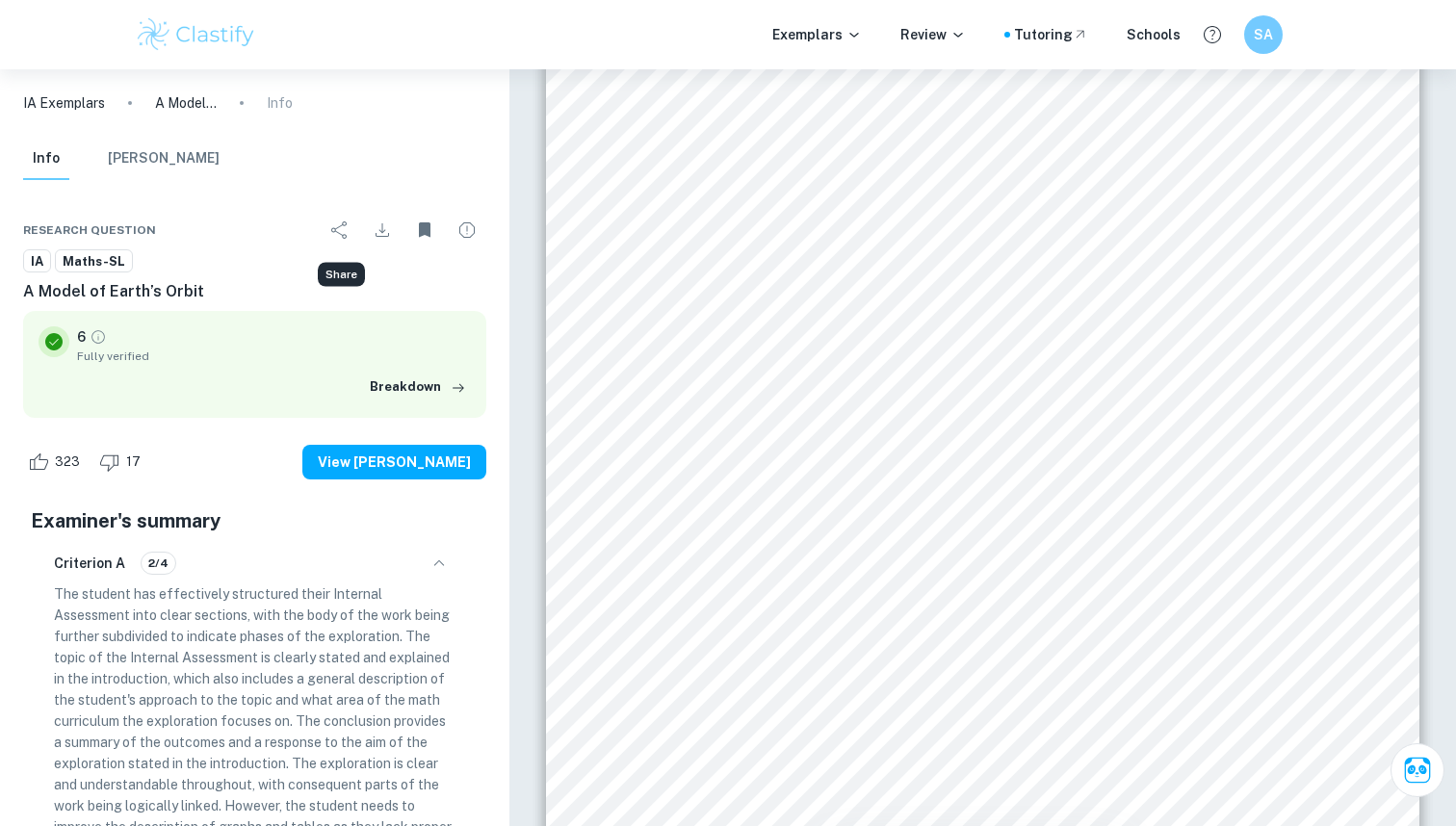
click at [318, 232] on div "Research question" at bounding box center [254, 230] width 463 height 39
click at [333, 229] on icon "Share" at bounding box center [340, 230] width 23 height 23
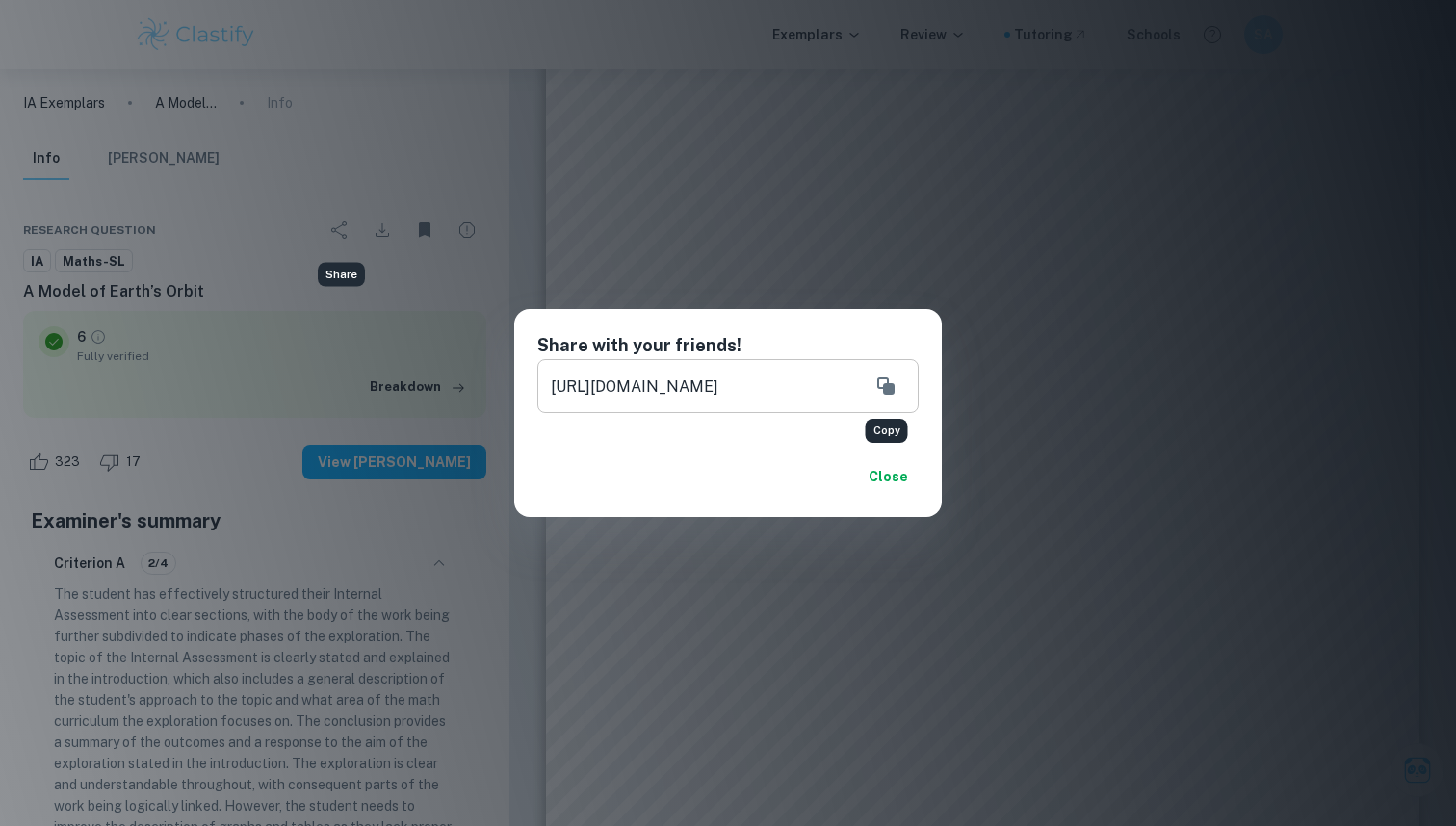
click at [892, 393] on icon "Copy" at bounding box center [886, 386] width 17 height 17
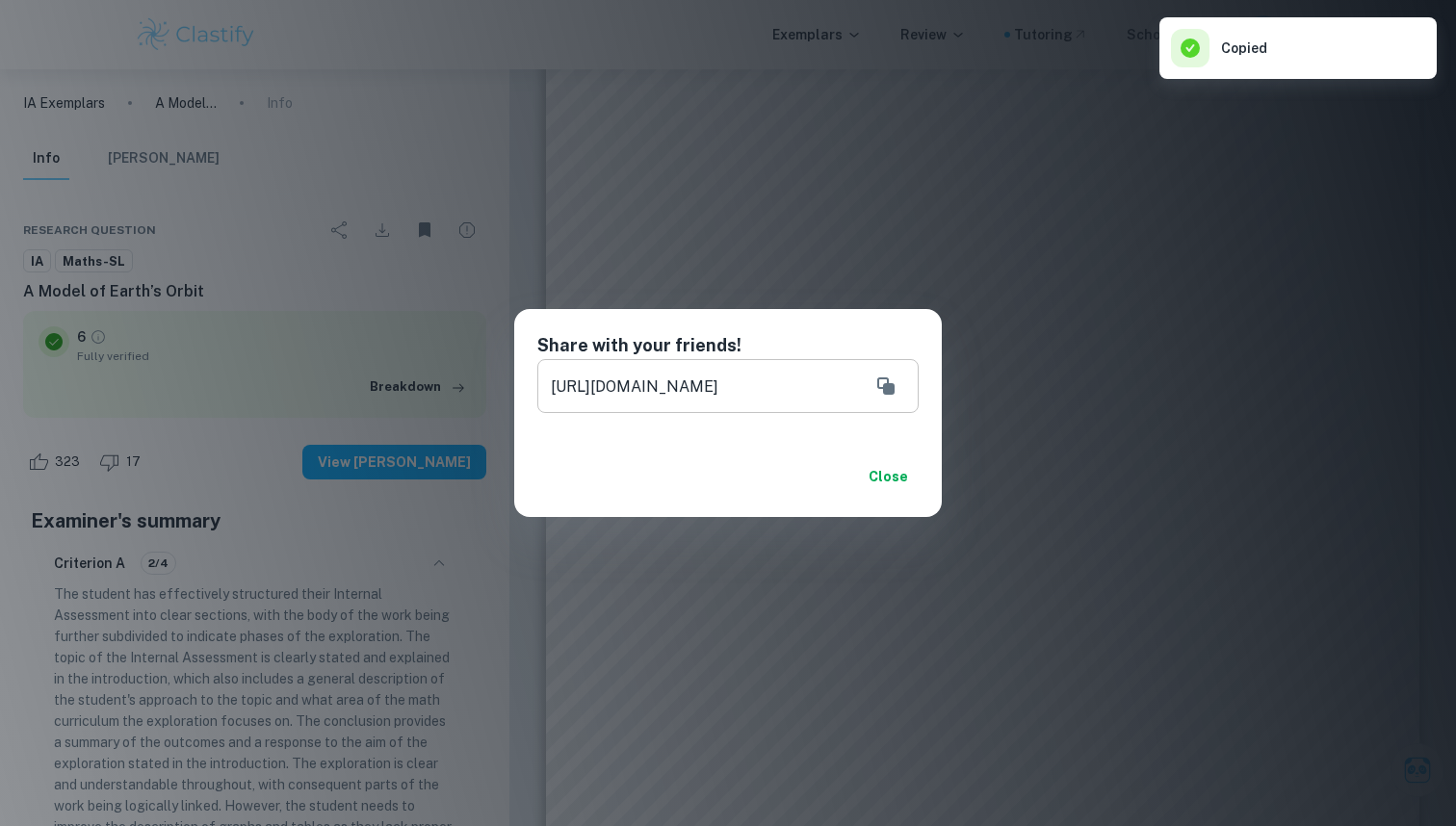
click at [997, 251] on div "Share with your friends! https://www.clastify.com/ia/maths/60ed5f2ec86af60012ff…" at bounding box center [728, 413] width 1456 height 826
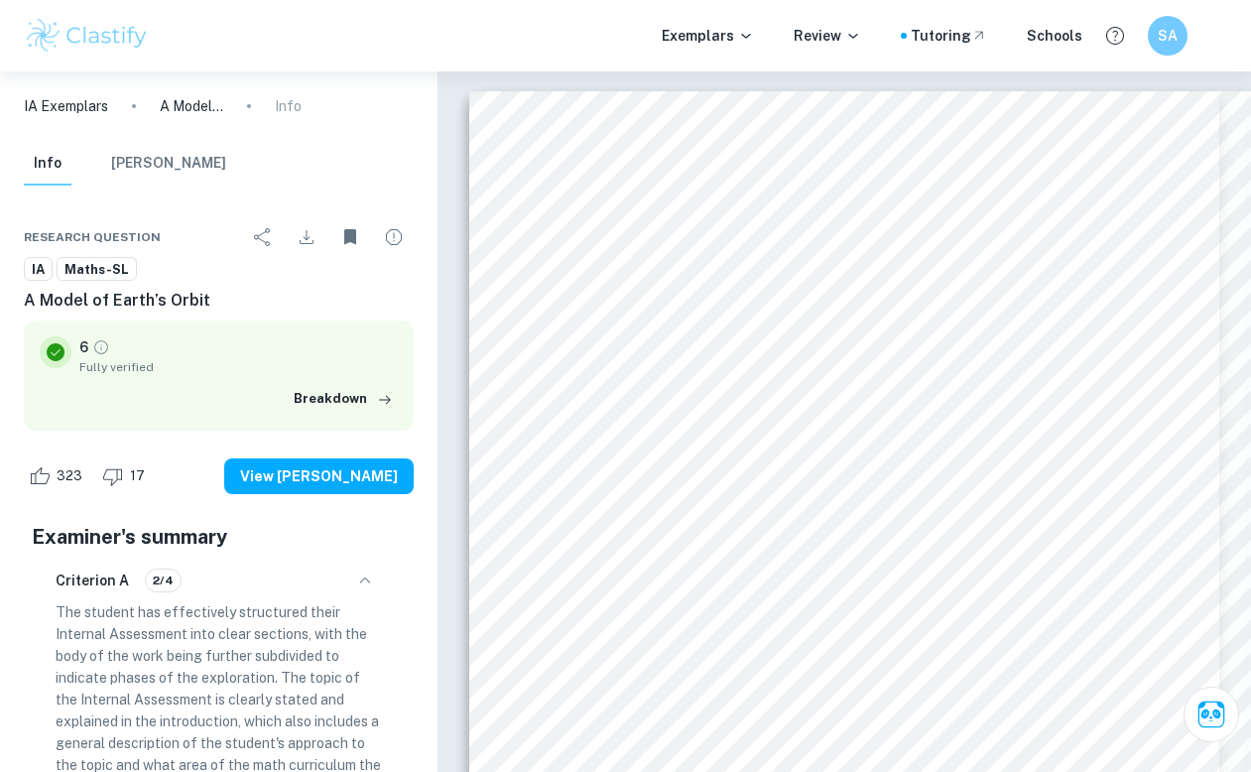
scroll to position [219, 0]
